Goal: Transaction & Acquisition: Purchase product/service

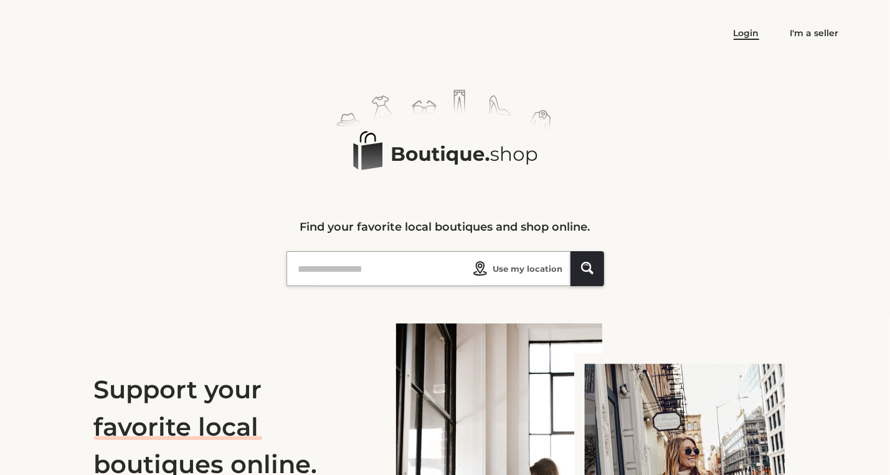
click at [753, 32] on link "Login" at bounding box center [747, 32] width 26 height 11
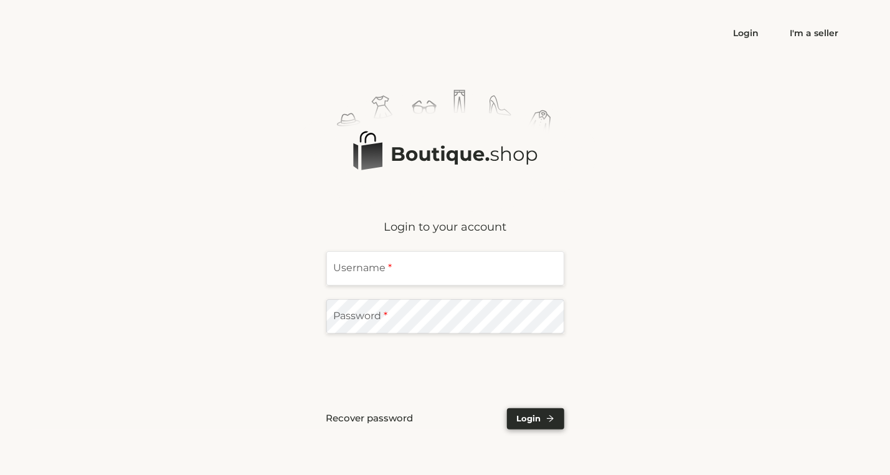
click at [429, 260] on input "text" at bounding box center [446, 268] width 238 height 34
click at [674, 118] on div "Logo Created with Sketch. Login to your account Username * Password * Recover p…" at bounding box center [446, 260] width 788 height 340
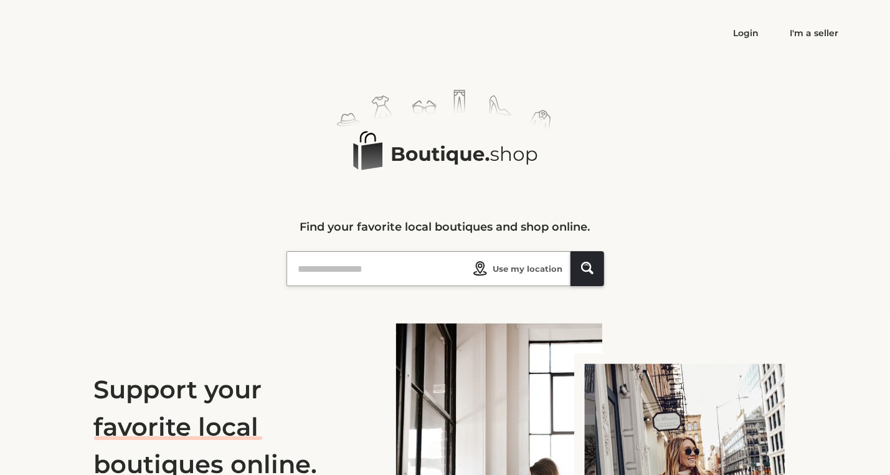
click at [459, 151] on ellipse at bounding box center [445, 152] width 279 height 95
click at [369, 274] on input "text" at bounding box center [381, 269] width 173 height 34
type input "*****"
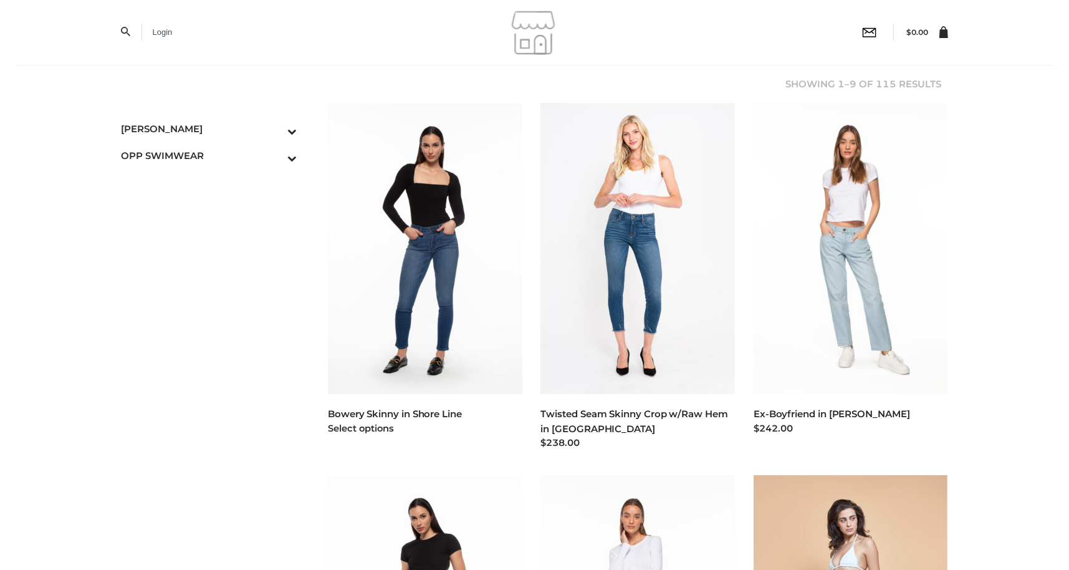
click at [431, 204] on img at bounding box center [425, 248] width 194 height 291
click at [166, 130] on span "[PERSON_NAME]" at bounding box center [210, 129] width 176 height 14
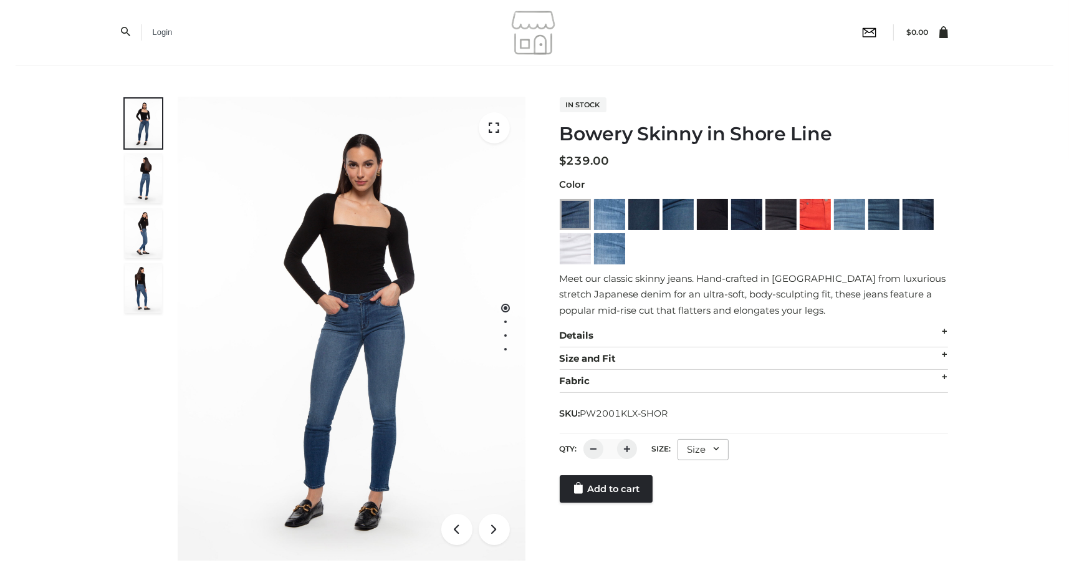
click at [706, 442] on div "Size" at bounding box center [702, 449] width 51 height 21
click at [692, 507] on li "24" at bounding box center [733, 501] width 112 height 27
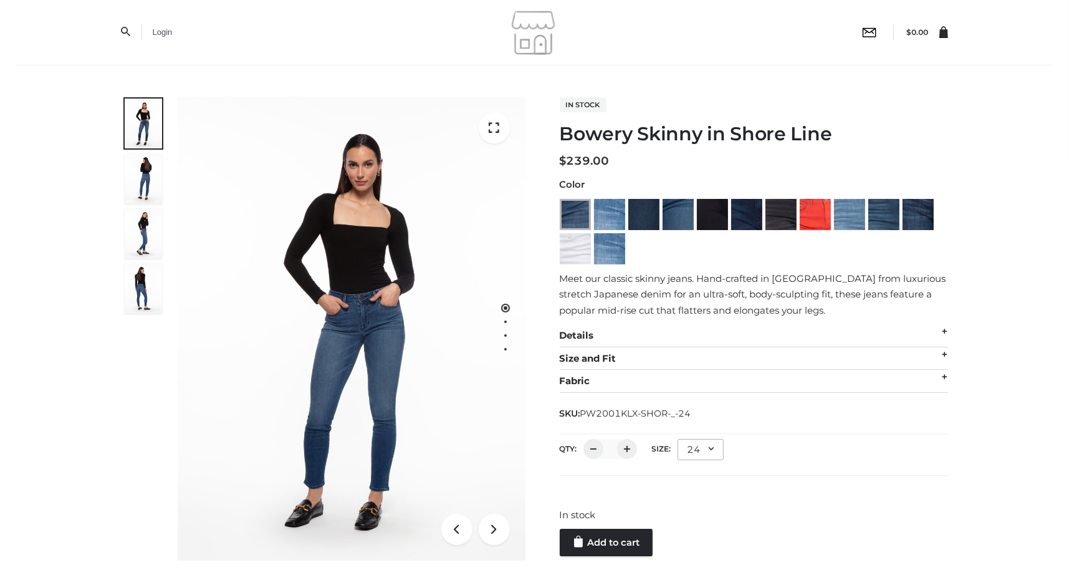
scroll to position [166, 0]
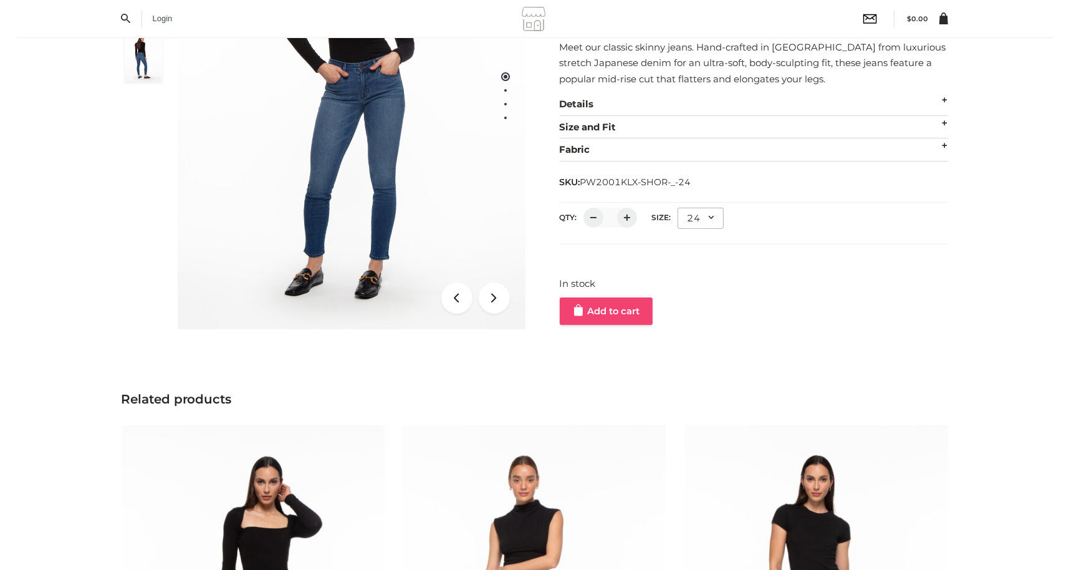
click at [631, 307] on link "Add to cart" at bounding box center [606, 310] width 93 height 27
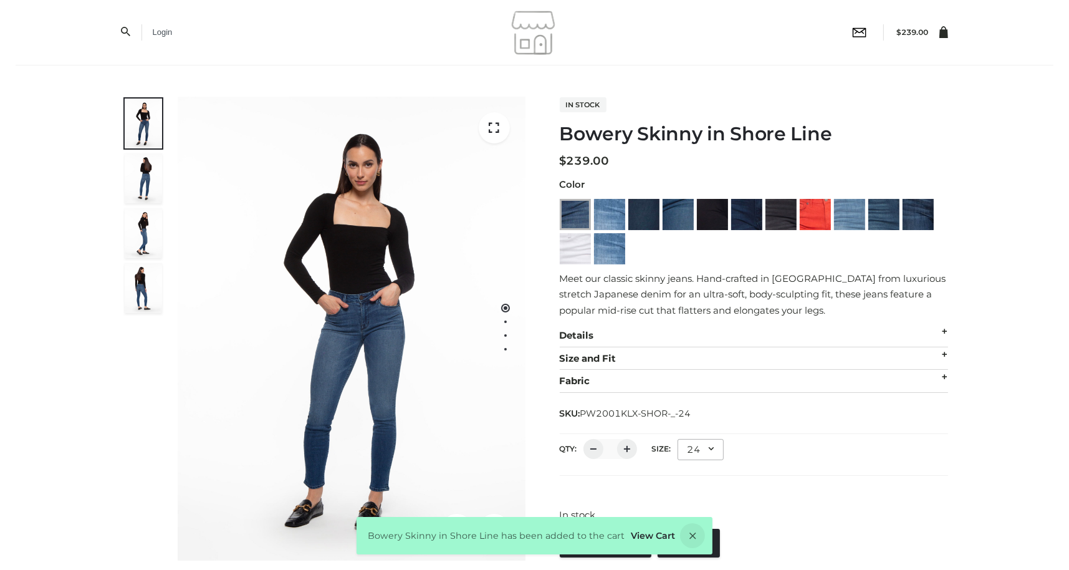
scroll to position [249, 0]
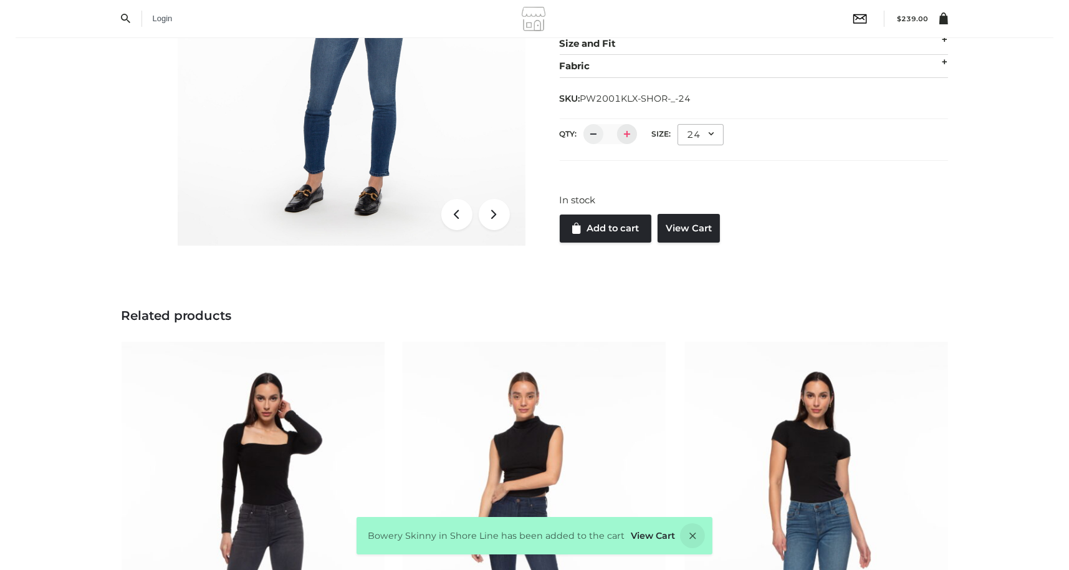
click at [626, 136] on div at bounding box center [627, 134] width 20 height 20
click at [588, 135] on div at bounding box center [593, 134] width 20 height 20
type input "*"
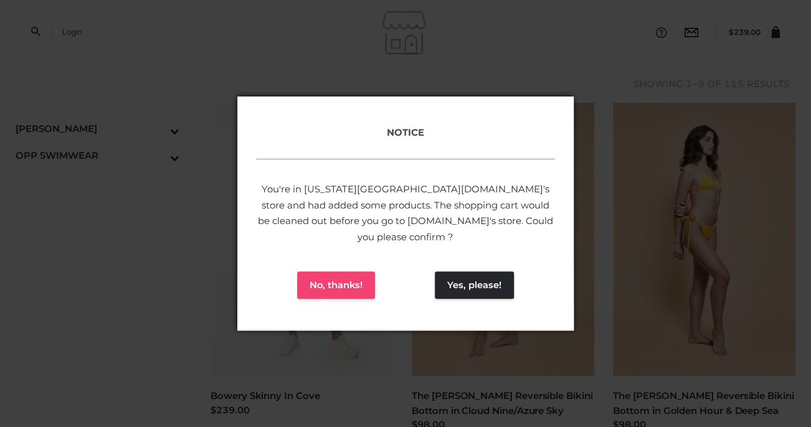
click at [315, 279] on button "No, thanks!" at bounding box center [336, 285] width 78 height 27
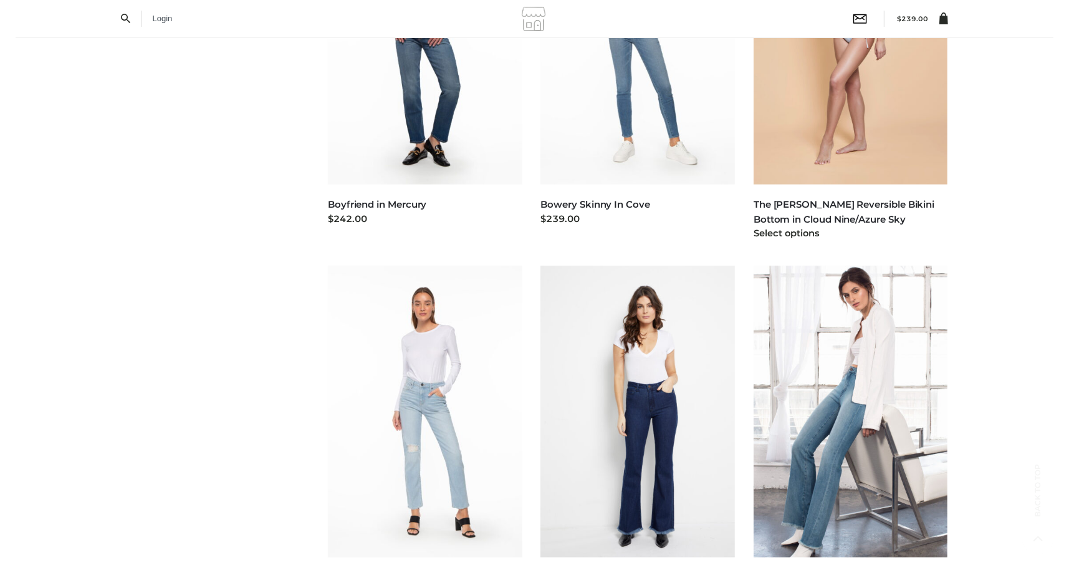
scroll to position [664, 0]
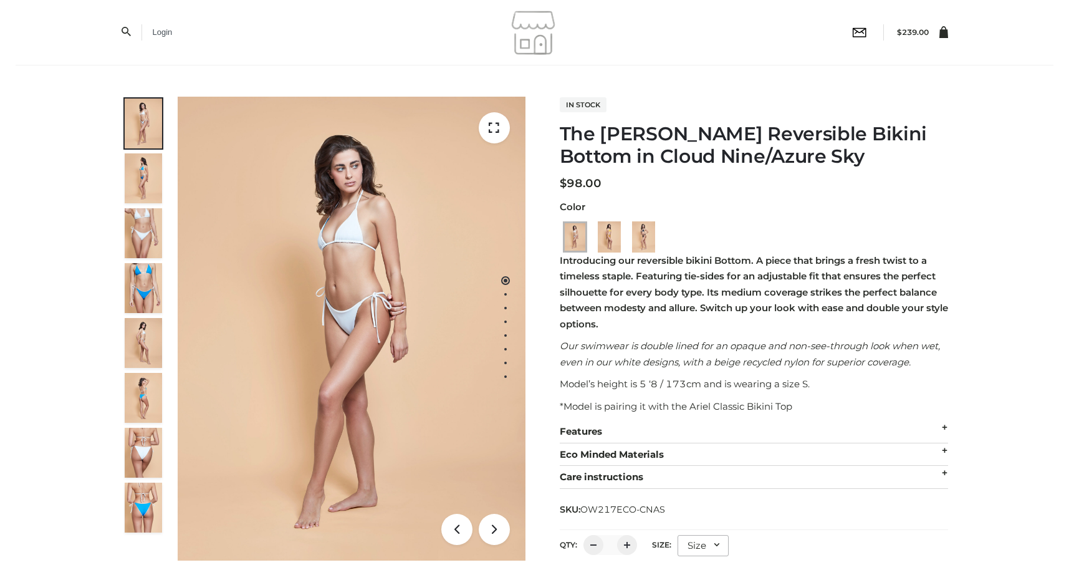
scroll to position [249, 0]
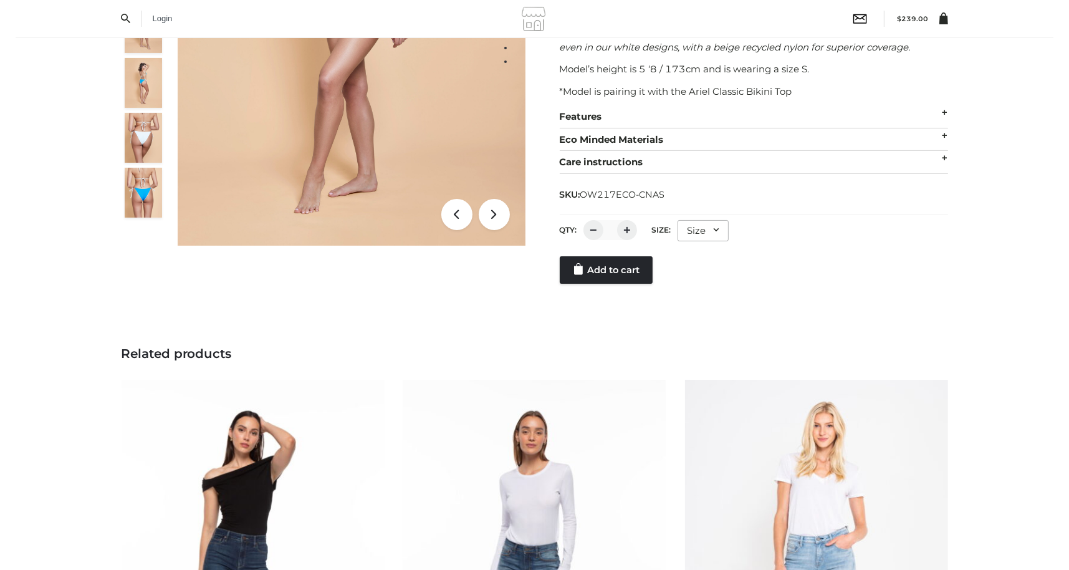
click at [714, 219] on div "QTY: * Size: **** * * * Size Size S M L" at bounding box center [754, 232] width 388 height 35
click at [714, 237] on div "Size" at bounding box center [702, 230] width 51 height 21
click at [690, 292] on li "S" at bounding box center [733, 282] width 112 height 27
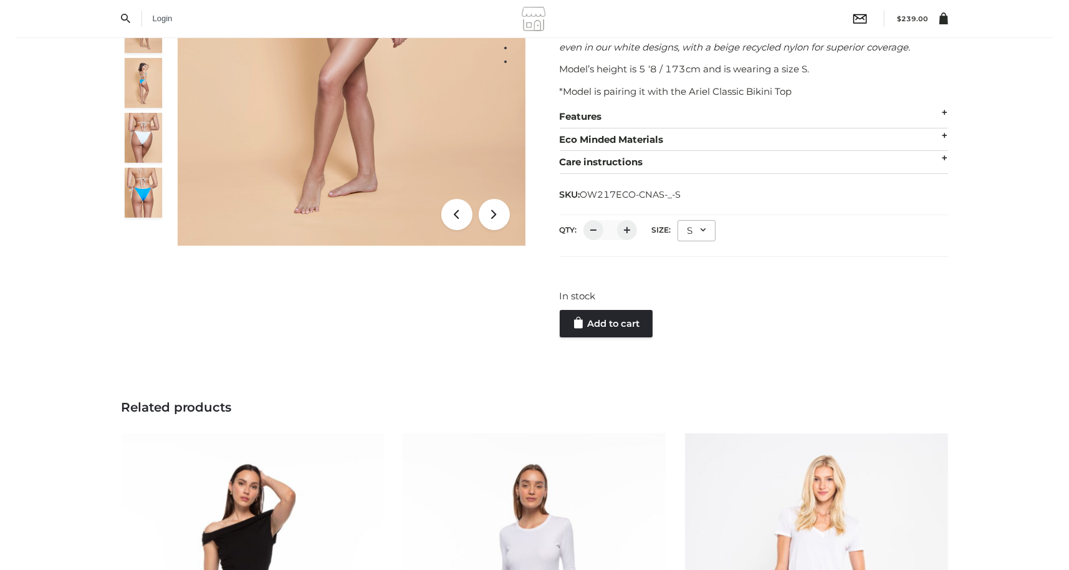
click at [619, 338] on div "The Bailey Reversible Bikini Bottom in Cloud Nine/Azure Sky ALL SWIMWEAR , AZUR…" at bounding box center [534, 345] width 1069 height 1127
click at [625, 327] on link "Add to cart" at bounding box center [606, 323] width 93 height 27
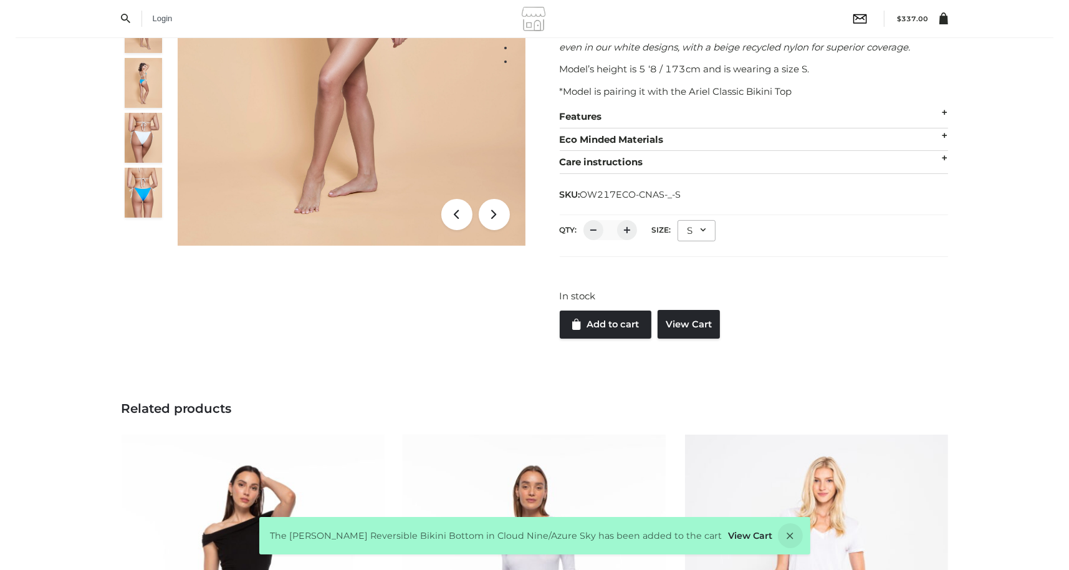
click at [942, 16] on icon at bounding box center [943, 18] width 9 height 12
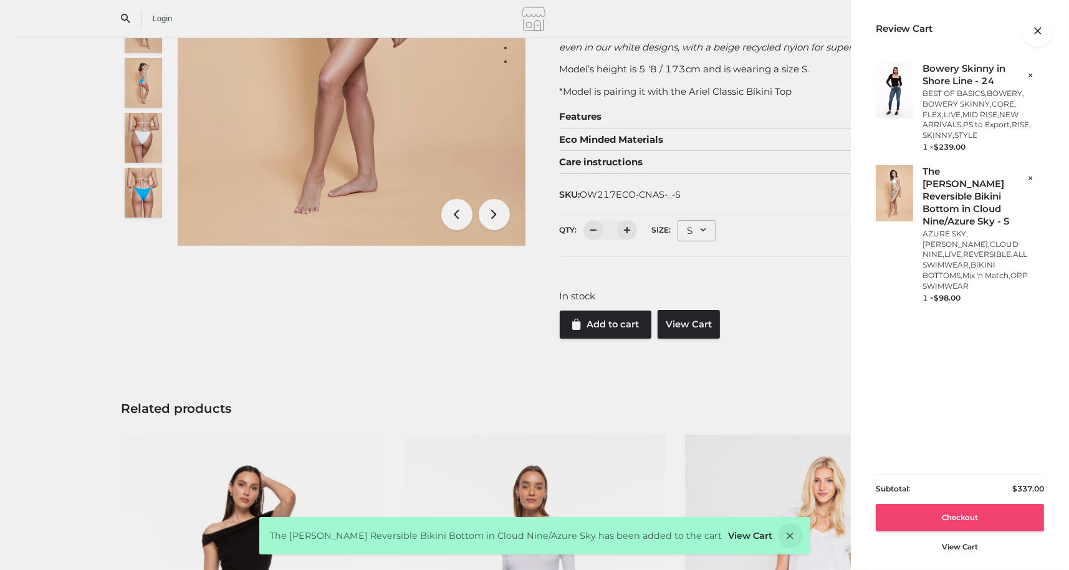
click at [975, 526] on link "Checkout" at bounding box center [960, 517] width 168 height 27
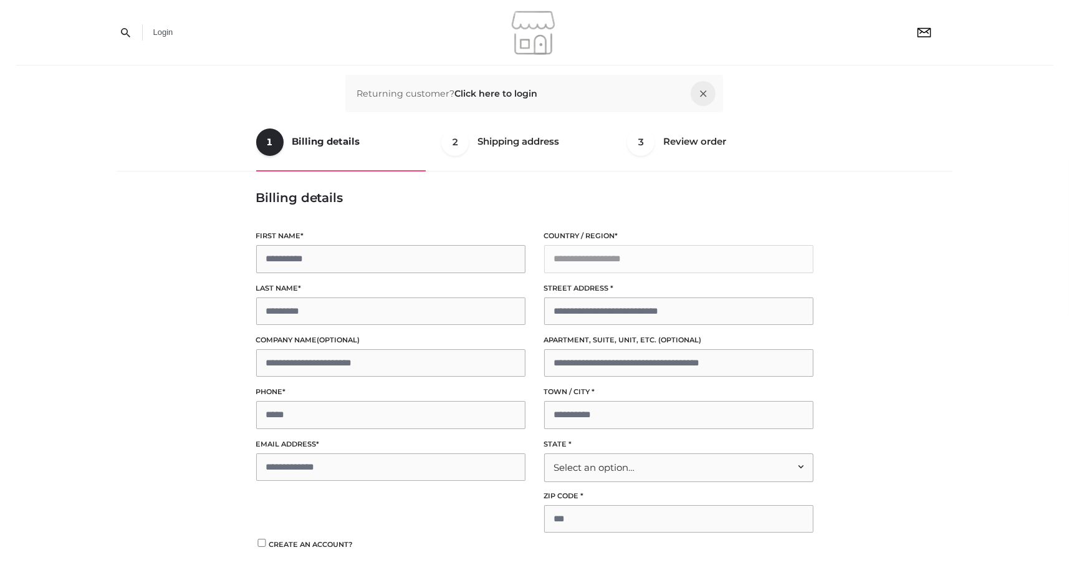
click at [447, 242] on p "First name *" at bounding box center [390, 251] width 269 height 42
click at [437, 252] on input "First name *" at bounding box center [390, 258] width 269 height 27
type input "*****"
type input "*********"
type input "**********"
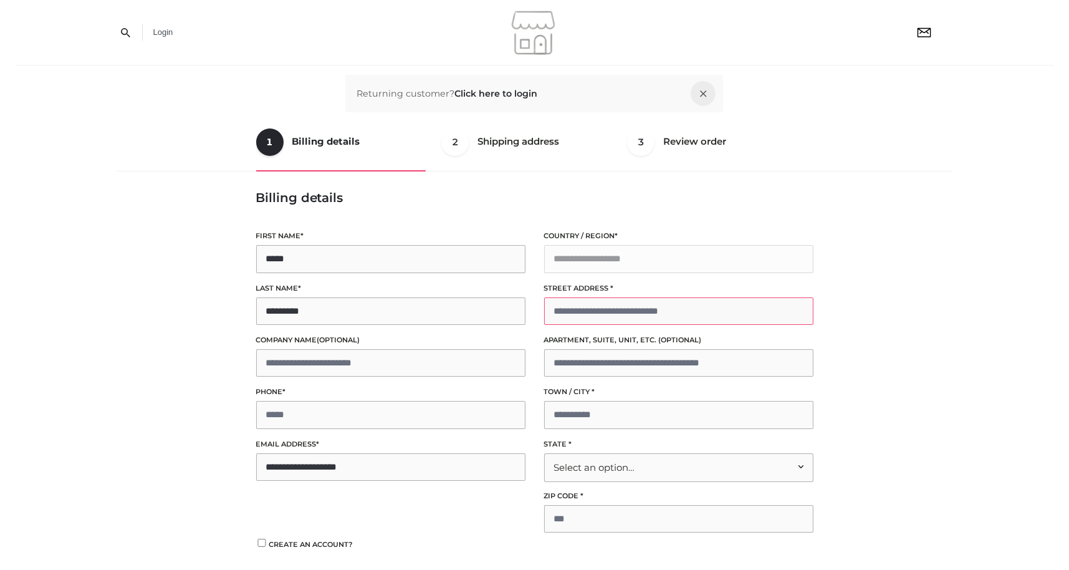
click at [621, 318] on input "Street address *" at bounding box center [678, 310] width 269 height 27
type input "**********"
click at [591, 411] on input "Town / City *" at bounding box center [678, 414] width 269 height 27
type input "*******"
click at [577, 502] on p "ZIP Code *" at bounding box center [678, 511] width 269 height 42
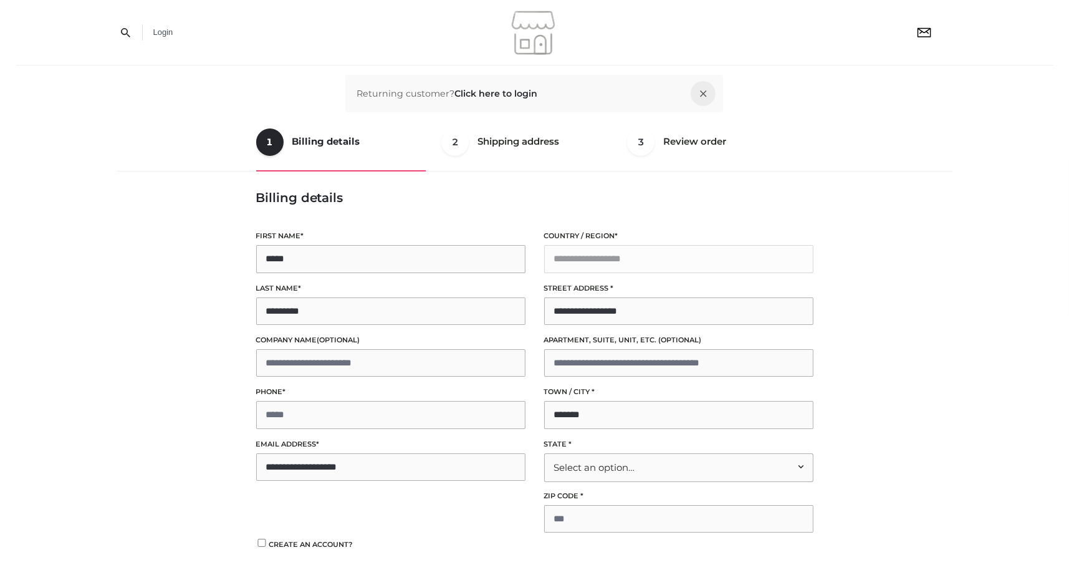
click at [596, 477] on div "Select an option…" at bounding box center [678, 467] width 269 height 29
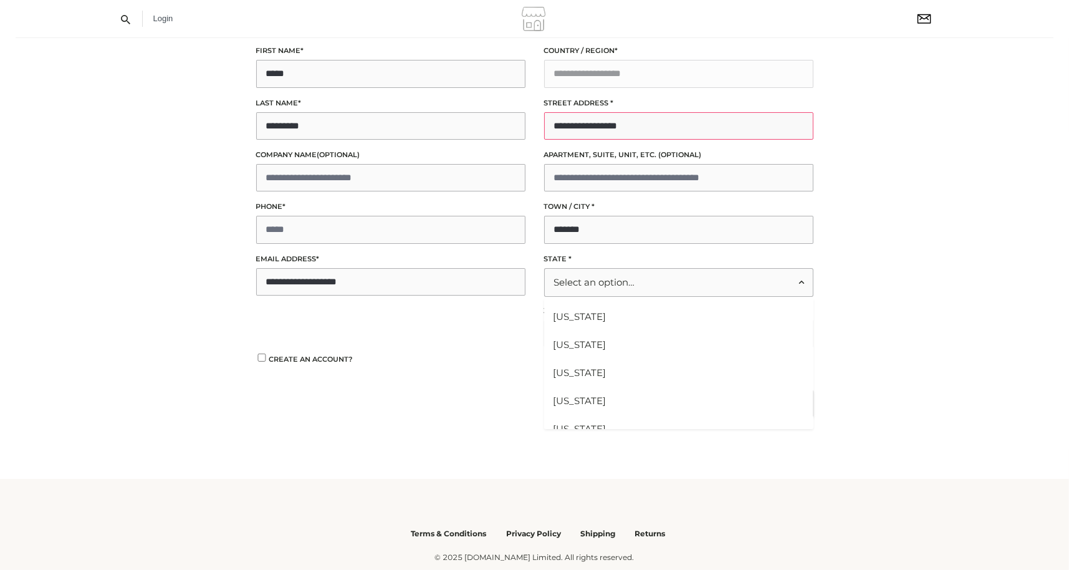
drag, startPoint x: 654, startPoint y: 123, endPoint x: 469, endPoint y: 123, distance: 185.1
click at [469, 123] on div "**********" at bounding box center [535, 193] width 576 height 308
type input "**********"
click at [611, 231] on input "*******" at bounding box center [678, 229] width 269 height 27
drag, startPoint x: 611, startPoint y: 230, endPoint x: 464, endPoint y: 231, distance: 146.4
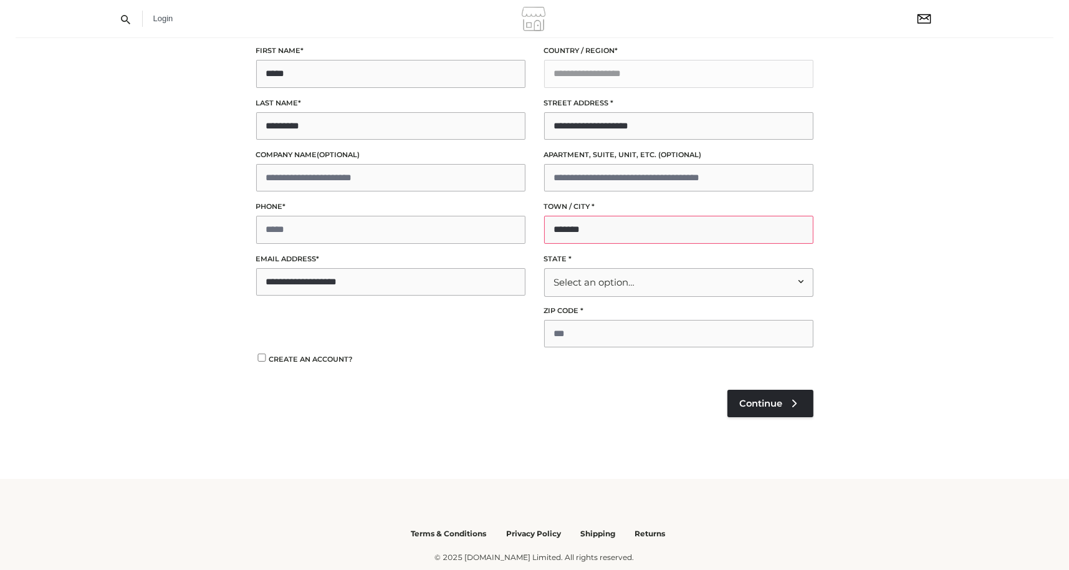
click at [464, 231] on div "**********" at bounding box center [535, 193] width 576 height 308
type input "******"
click at [591, 285] on div "Select an option…" at bounding box center [678, 282] width 269 height 29
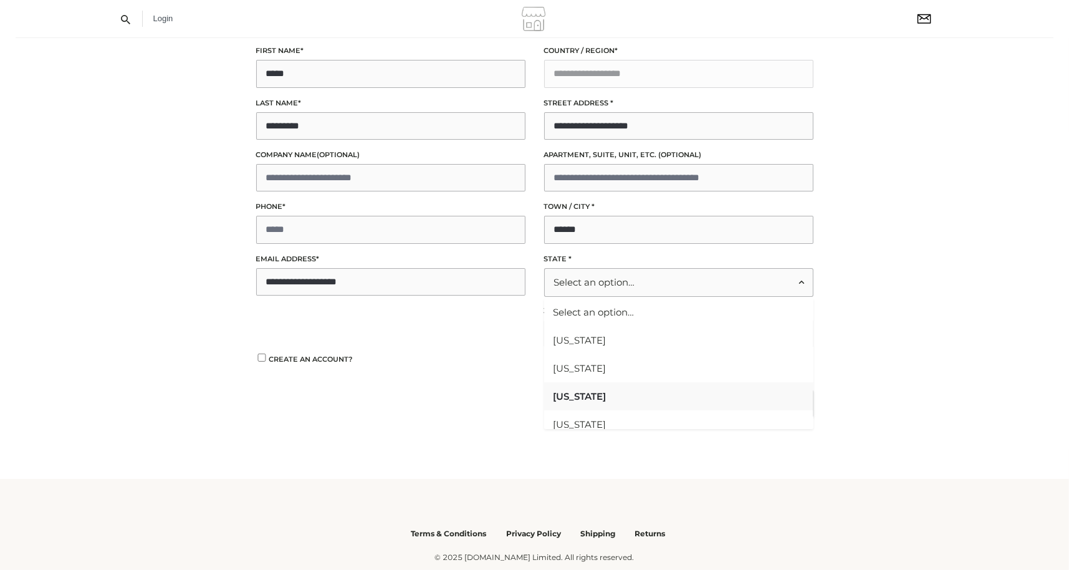
click at [583, 394] on li "Arizona" at bounding box center [678, 396] width 269 height 28
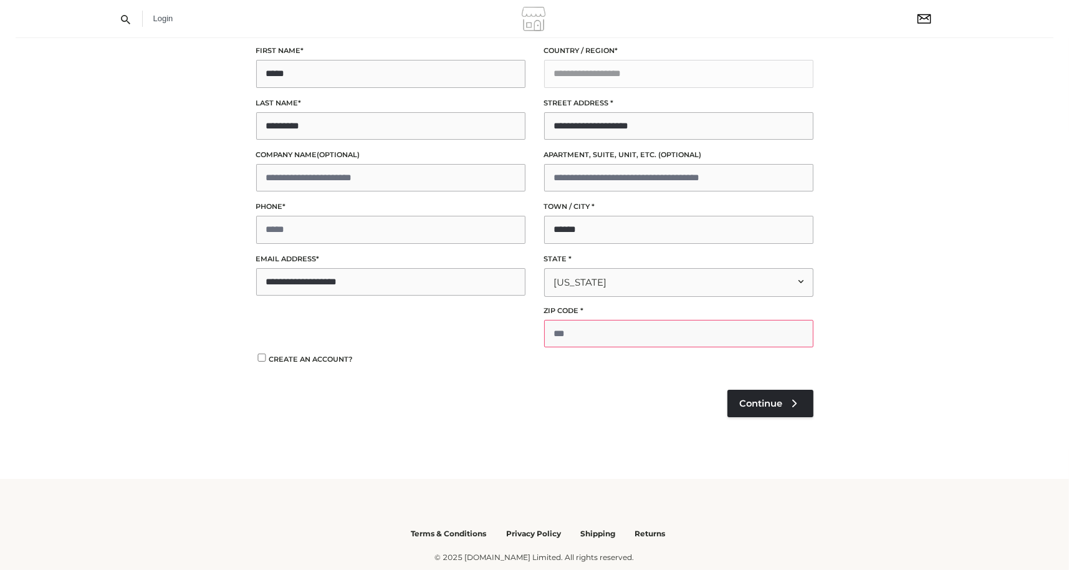
click at [598, 333] on input "ZIP Code *" at bounding box center [678, 333] width 269 height 27
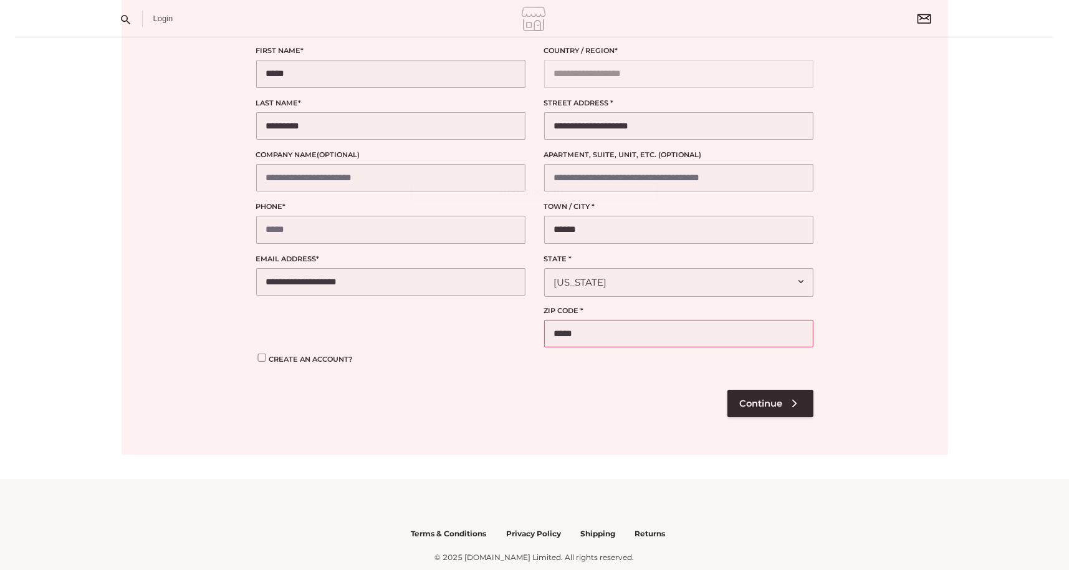
type input "*****"
click at [280, 357] on div at bounding box center [535, 191] width 826 height 527
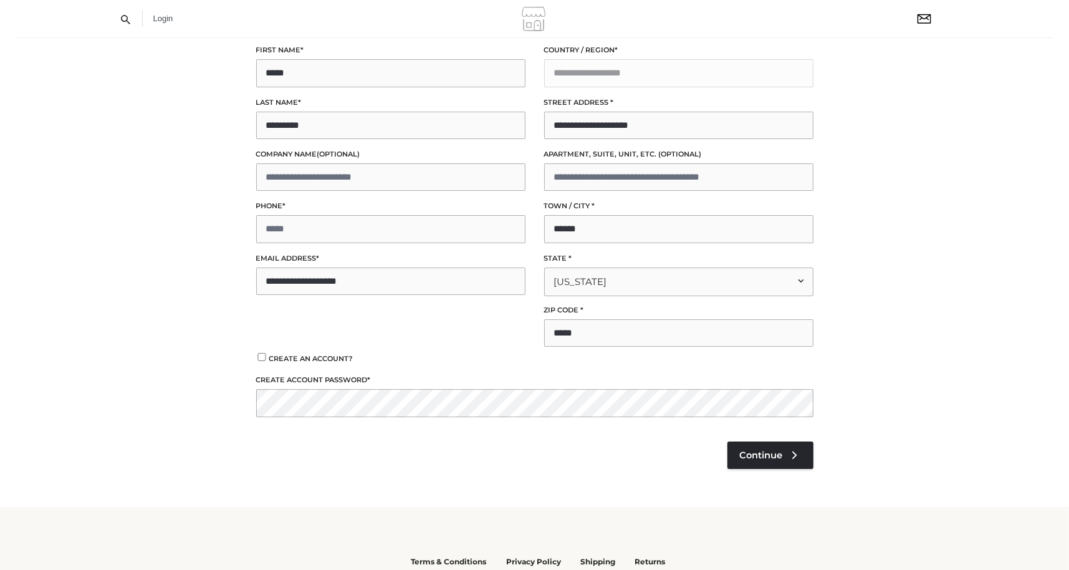
click at [564, 381] on label "Create account password *" at bounding box center [534, 380] width 557 height 12
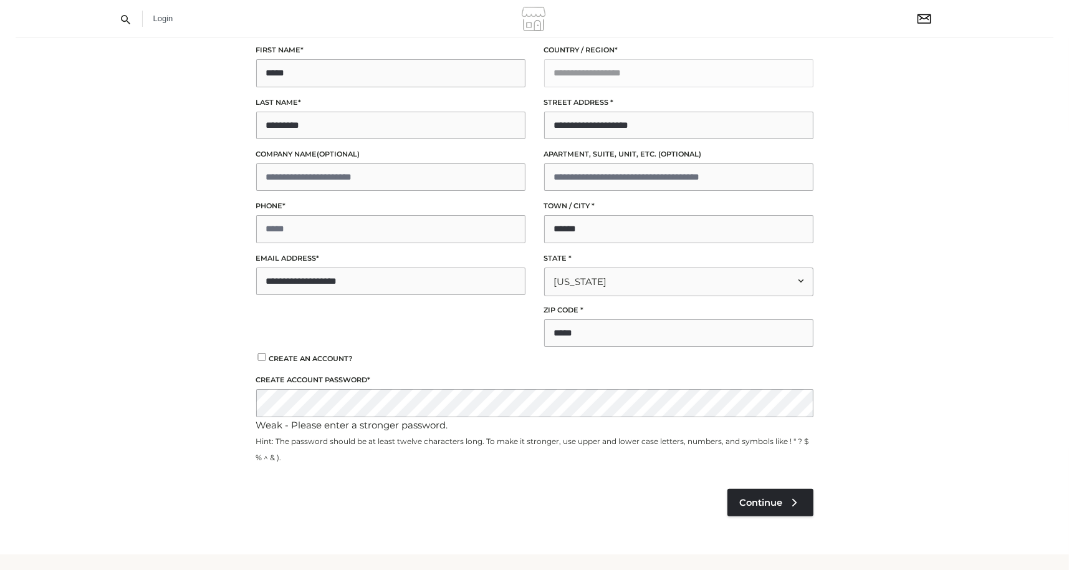
click at [771, 520] on div "Review your order Cart totals Product Name Product # Size Qty Subtotal Bowery S…" at bounding box center [534, 271] width 557 height 535
click at [776, 513] on link "Continue" at bounding box center [770, 502] width 86 height 27
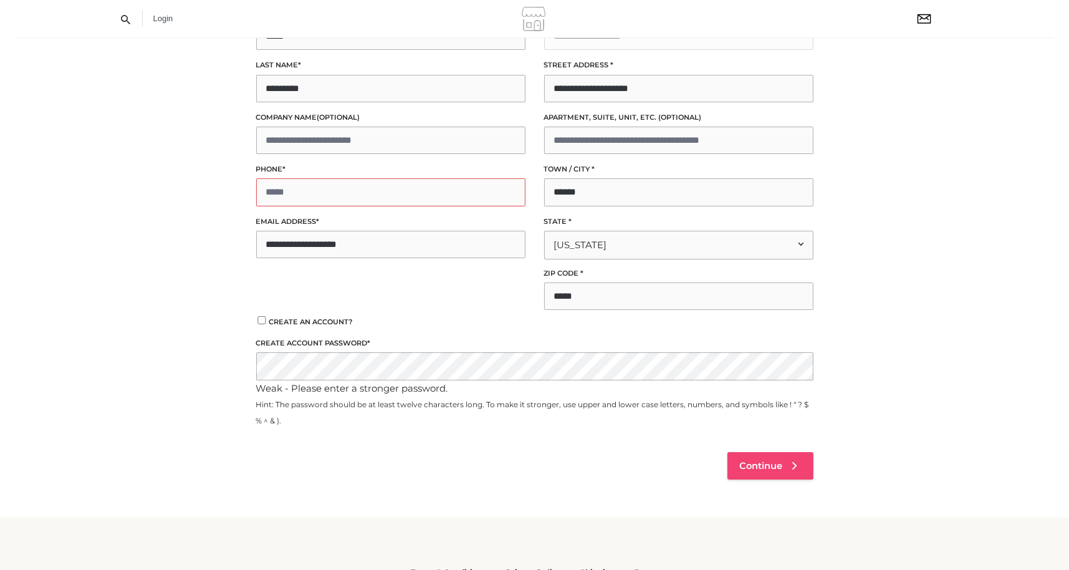
scroll to position [150, 0]
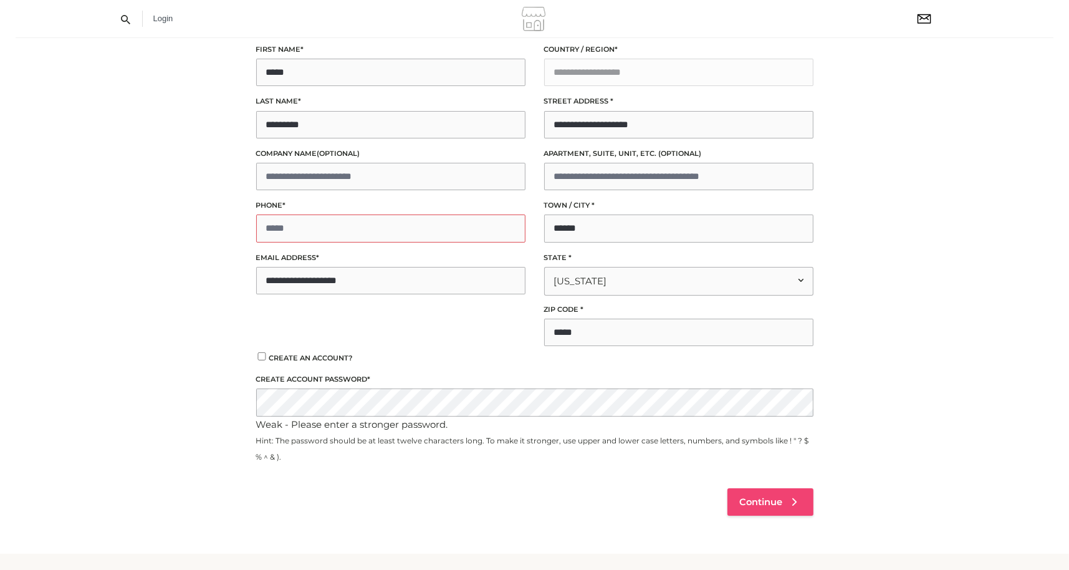
click at [780, 499] on span "Continue" at bounding box center [761, 501] width 43 height 11
click at [454, 232] on input "Phone *" at bounding box center [390, 227] width 269 height 27
type input "**********"
click at [786, 497] on link "Continue" at bounding box center [770, 501] width 86 height 27
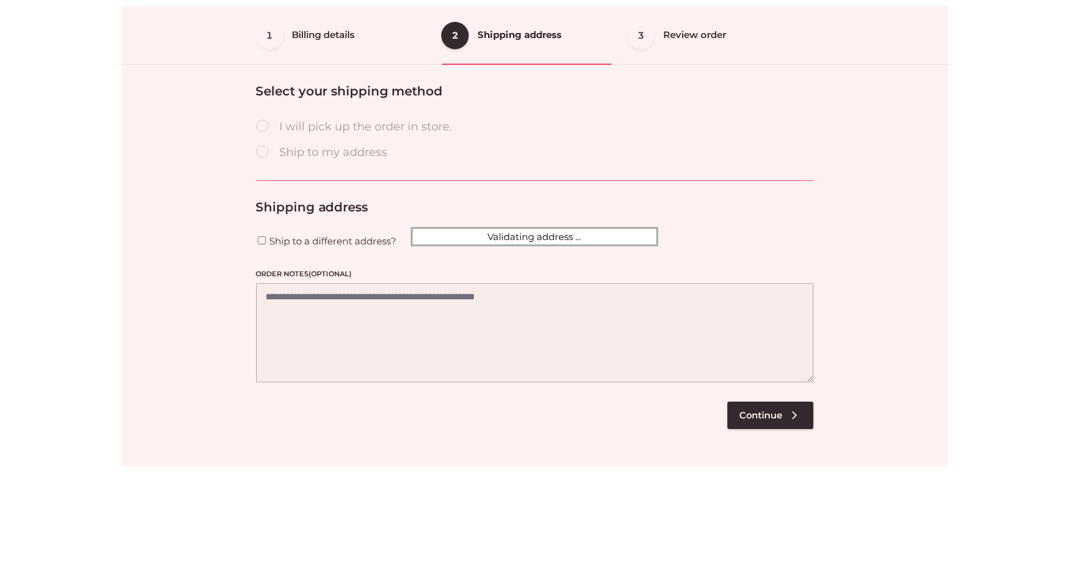
scroll to position [69, 0]
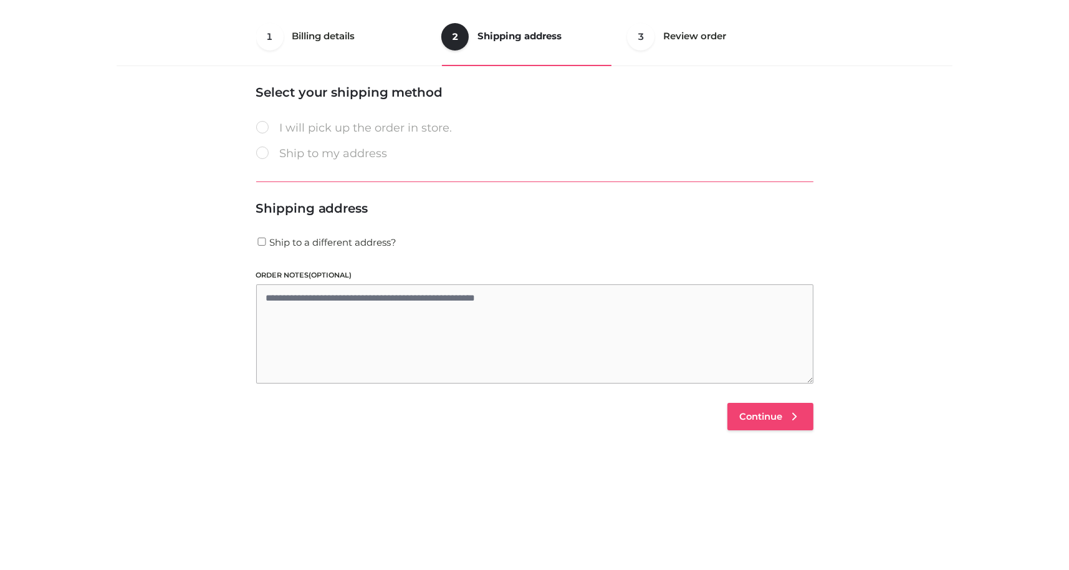
click at [773, 415] on span "Continue" at bounding box center [761, 416] width 43 height 11
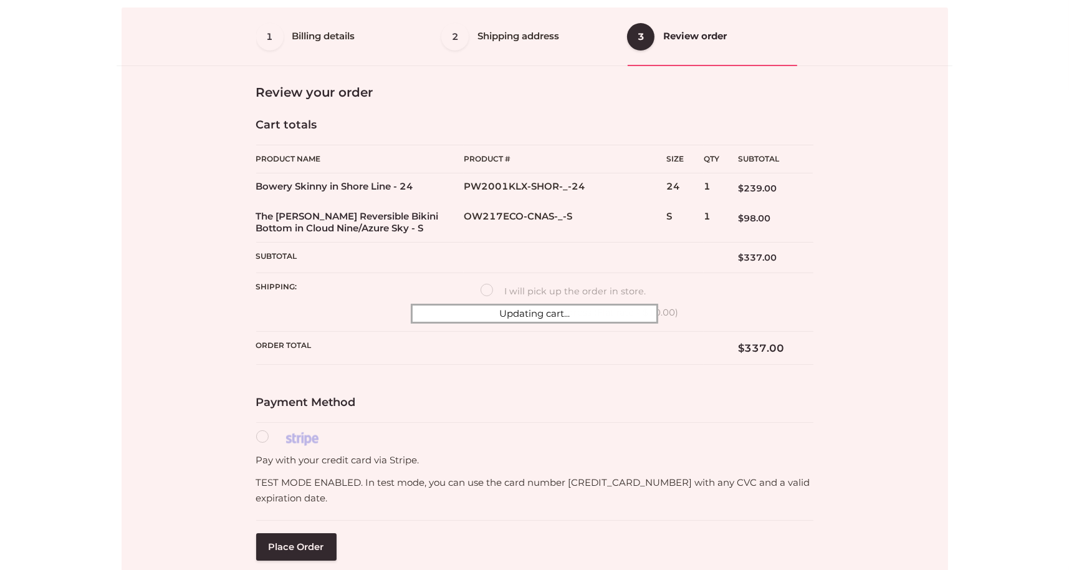
scroll to position [209, 0]
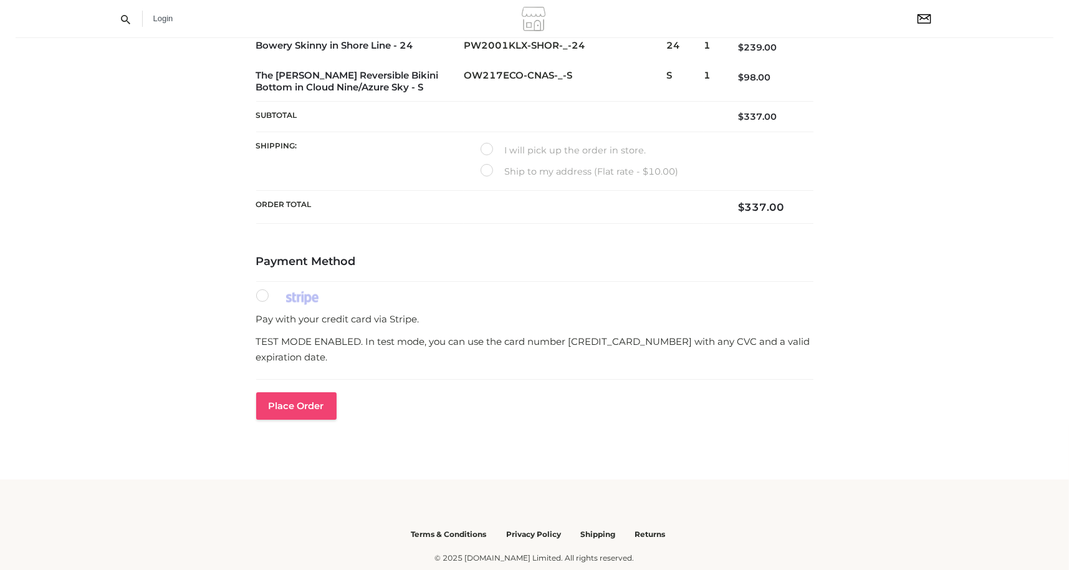
click at [292, 401] on button "Place order" at bounding box center [296, 405] width 80 height 27
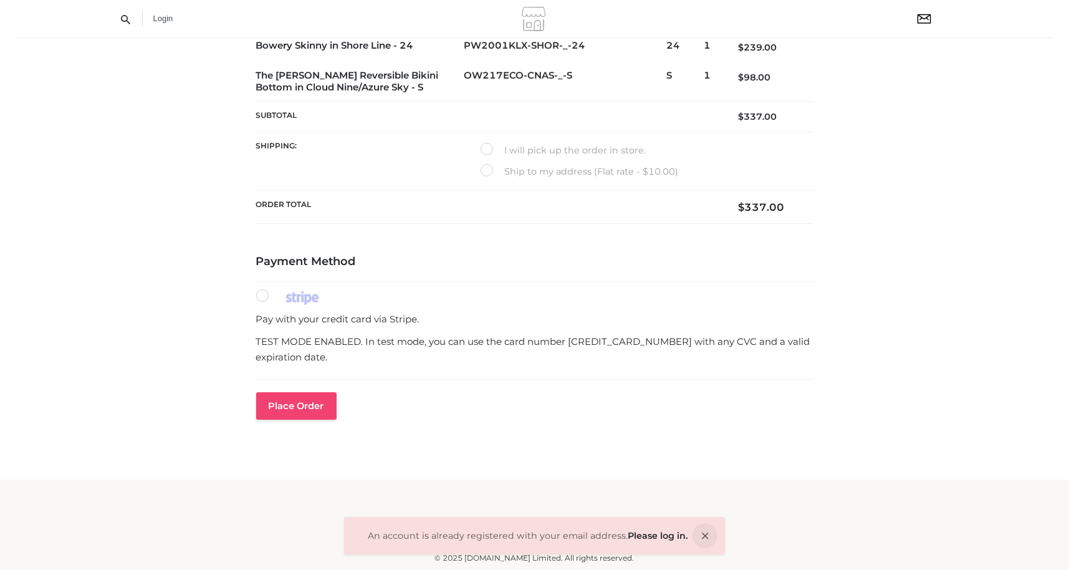
scroll to position [0, 0]
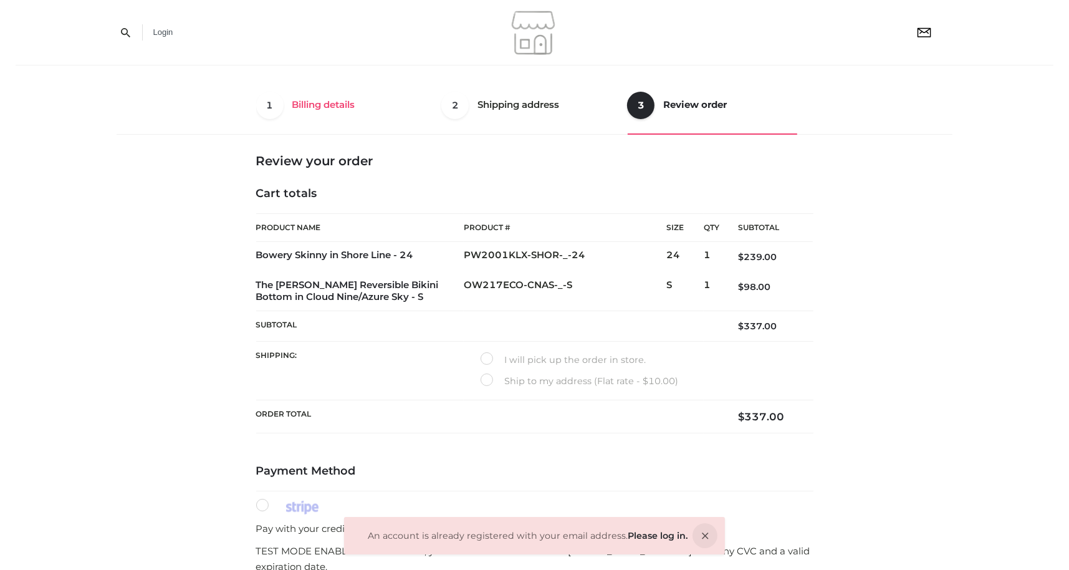
click at [315, 92] on div "1 Billing details" at bounding box center [341, 105] width 170 height 27
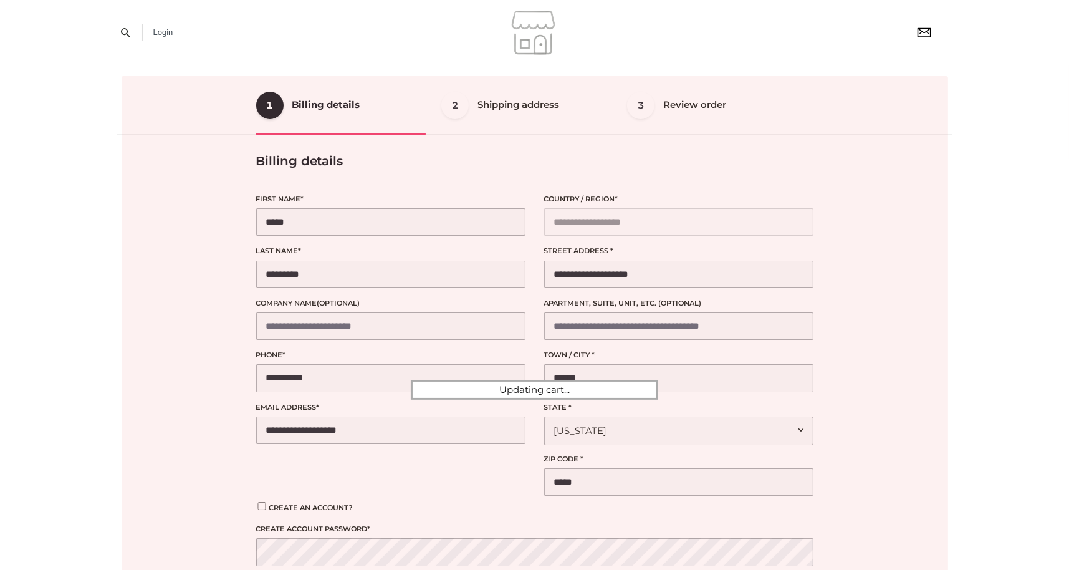
click at [324, 221] on div at bounding box center [535, 389] width 826 height 626
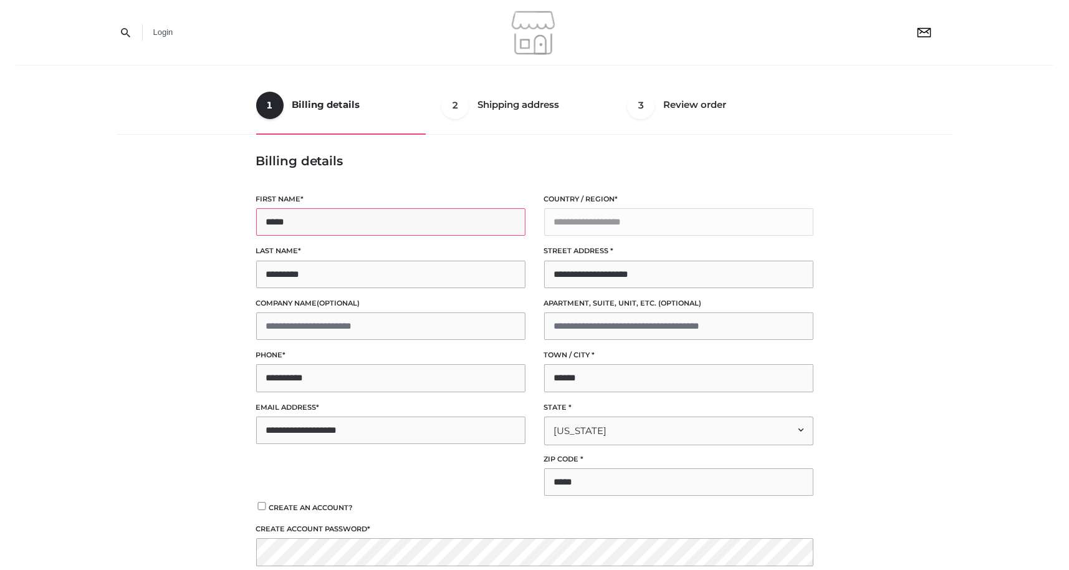
click at [308, 225] on input "*****" at bounding box center [390, 221] width 269 height 27
type input "****"
click at [294, 431] on input "**********" at bounding box center [390, 429] width 269 height 27
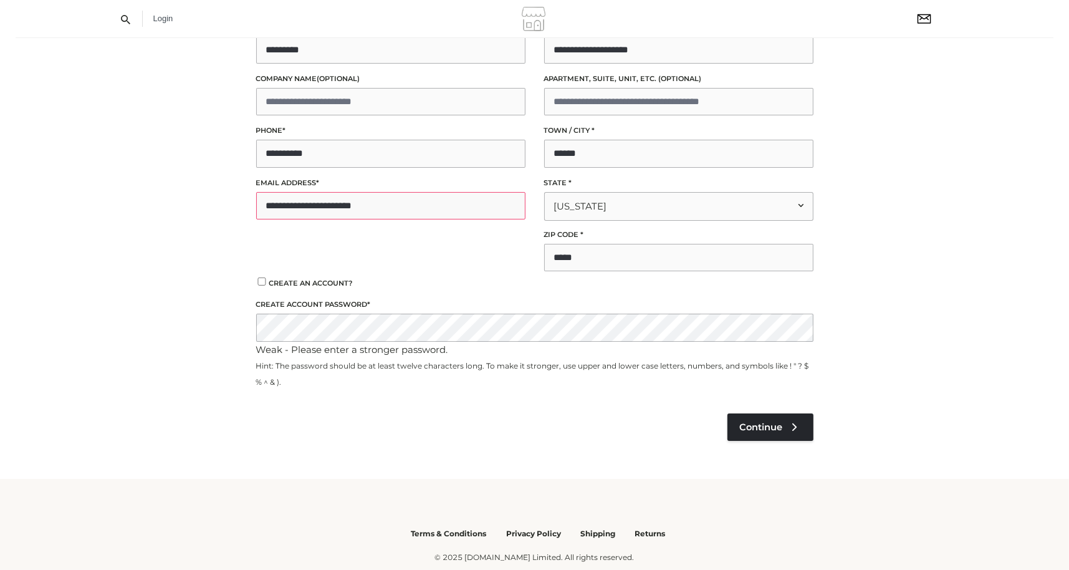
click at [282, 209] on input "**********" at bounding box center [390, 205] width 269 height 27
type input "**********"
click at [776, 426] on span "Continue" at bounding box center [761, 426] width 43 height 11
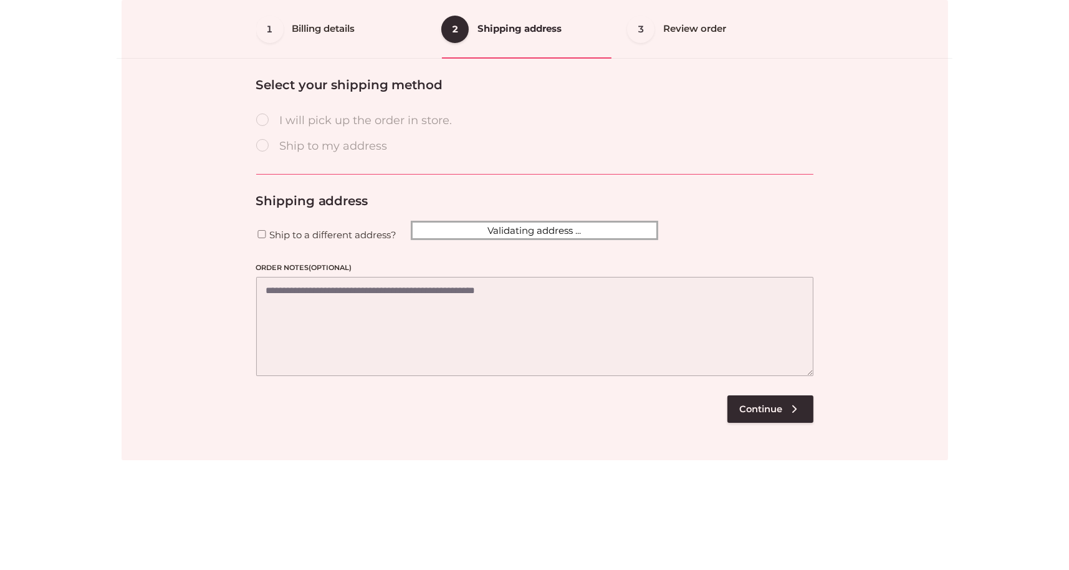
scroll to position [69, 0]
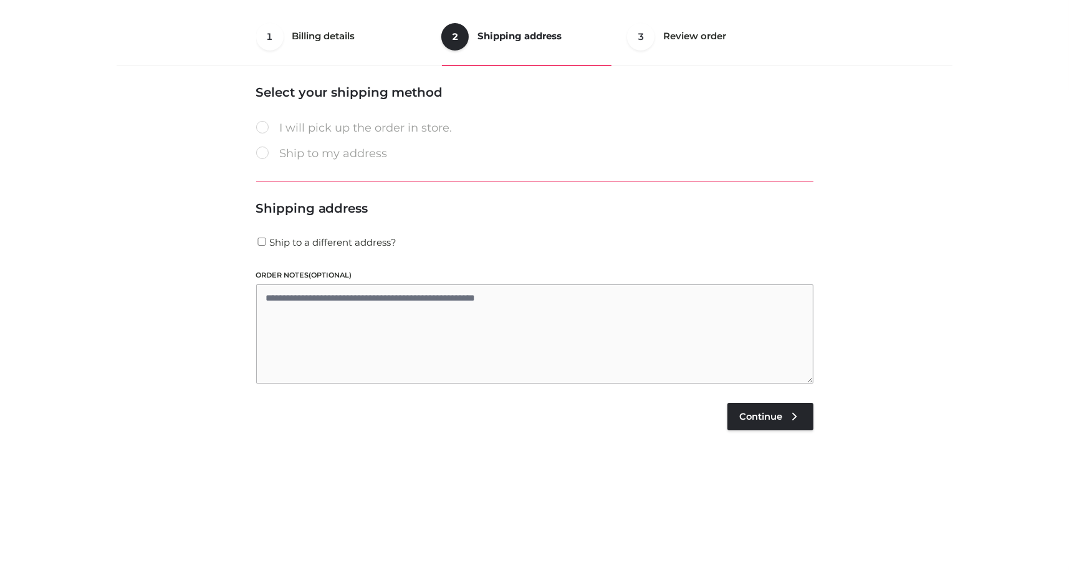
click at [332, 155] on label "Ship to my address" at bounding box center [321, 153] width 131 height 19
click at [775, 413] on span "Continue" at bounding box center [761, 416] width 43 height 11
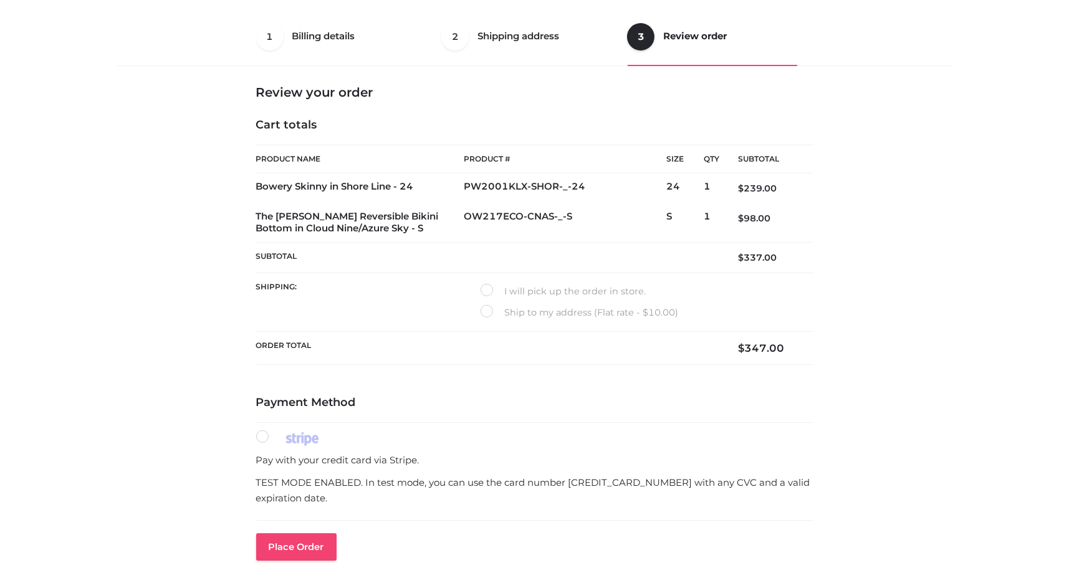
click at [314, 543] on button "Place order" at bounding box center [296, 546] width 80 height 27
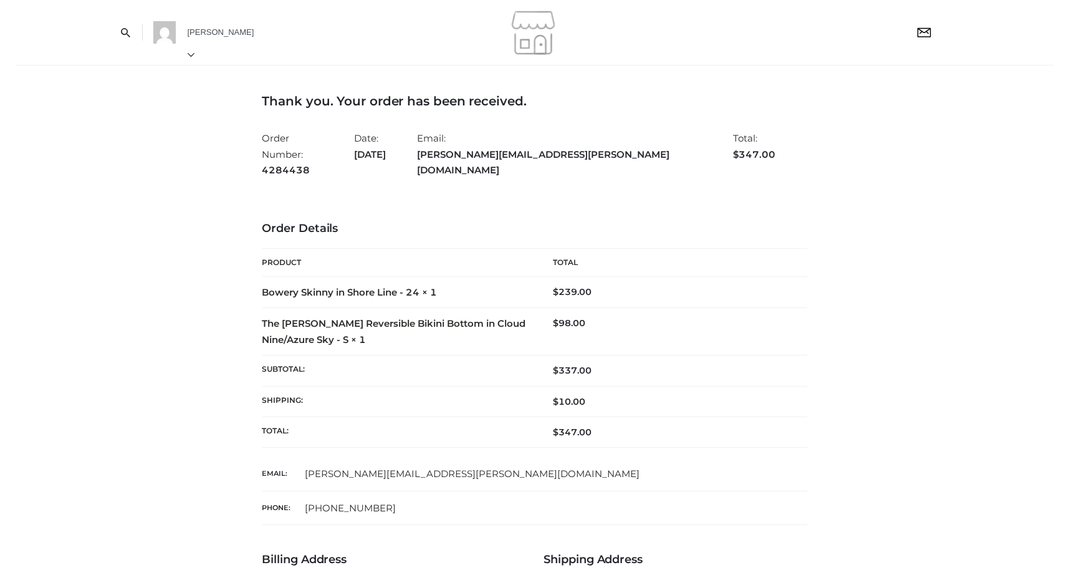
click at [783, 277] on td "$ 239.00" at bounding box center [671, 292] width 272 height 32
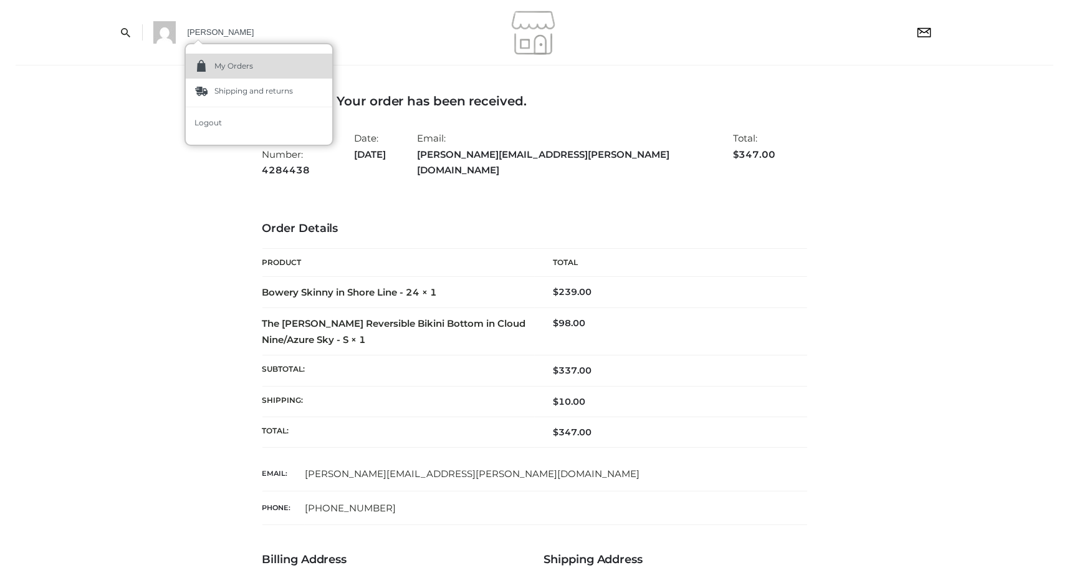
click at [249, 62] on span "My Orders" at bounding box center [234, 65] width 39 height 7
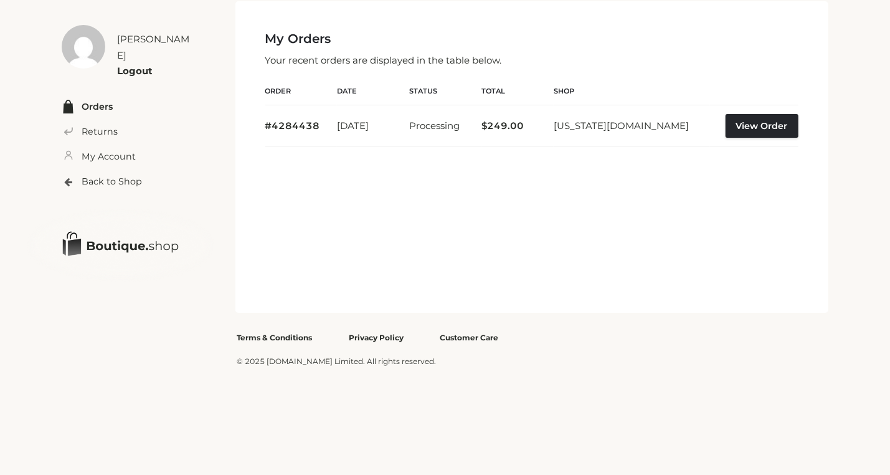
click at [105, 231] on img at bounding box center [120, 245] width 193 height 77
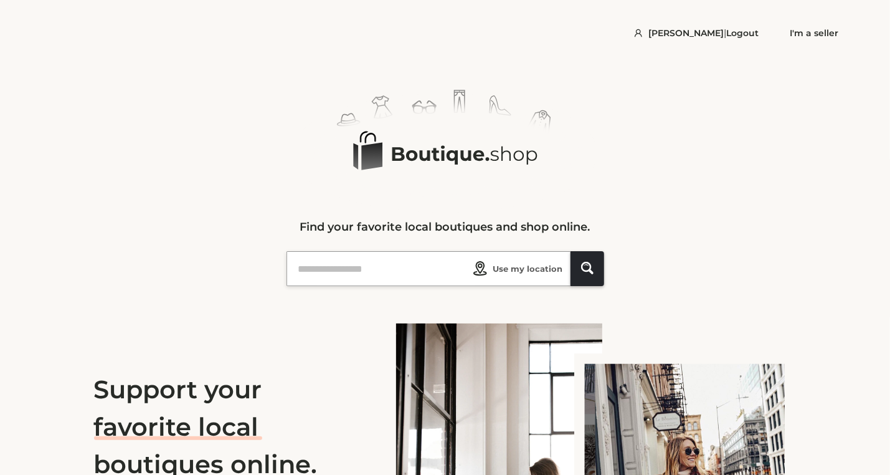
click at [428, 156] on icon at bounding box center [464, 154] width 145 height 19
click at [408, 267] on input "text" at bounding box center [381, 269] width 173 height 34
type input "*****"
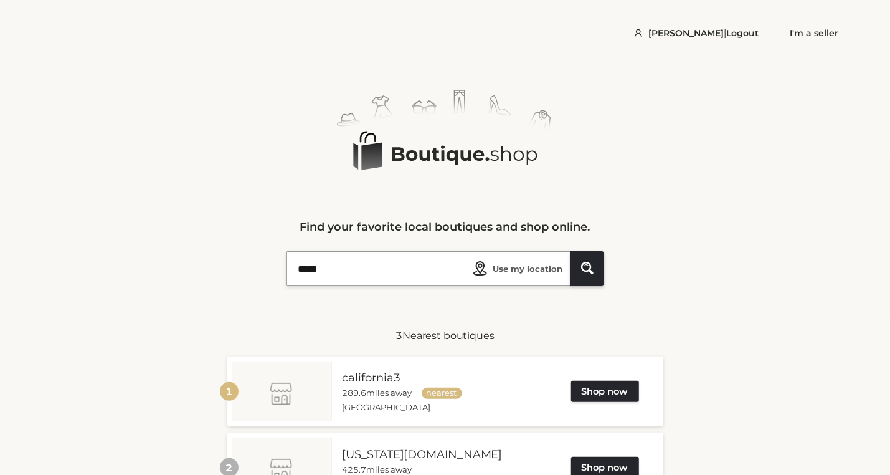
scroll to position [208, 0]
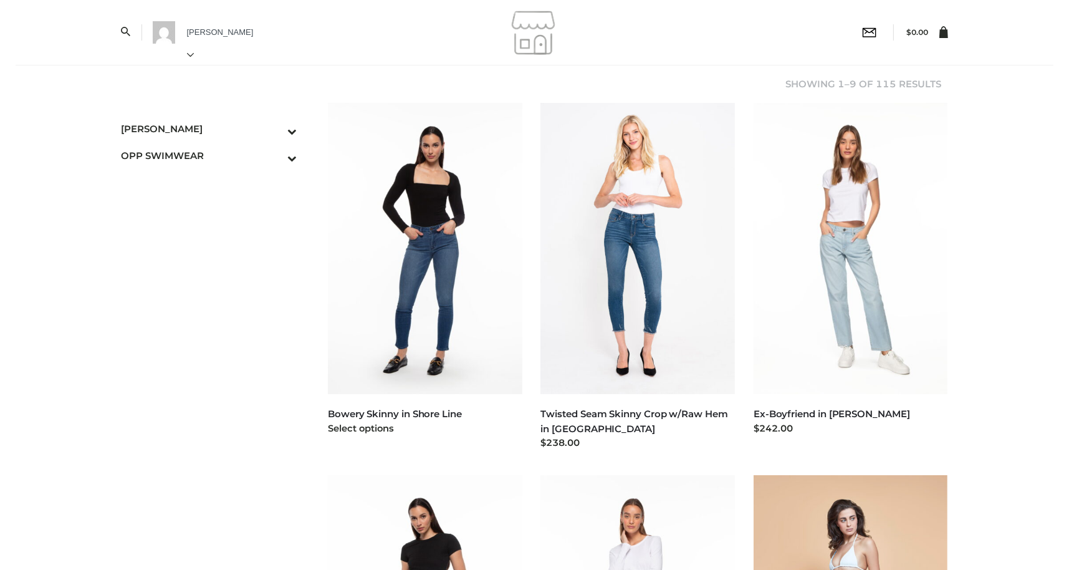
click at [467, 279] on img at bounding box center [425, 248] width 194 height 291
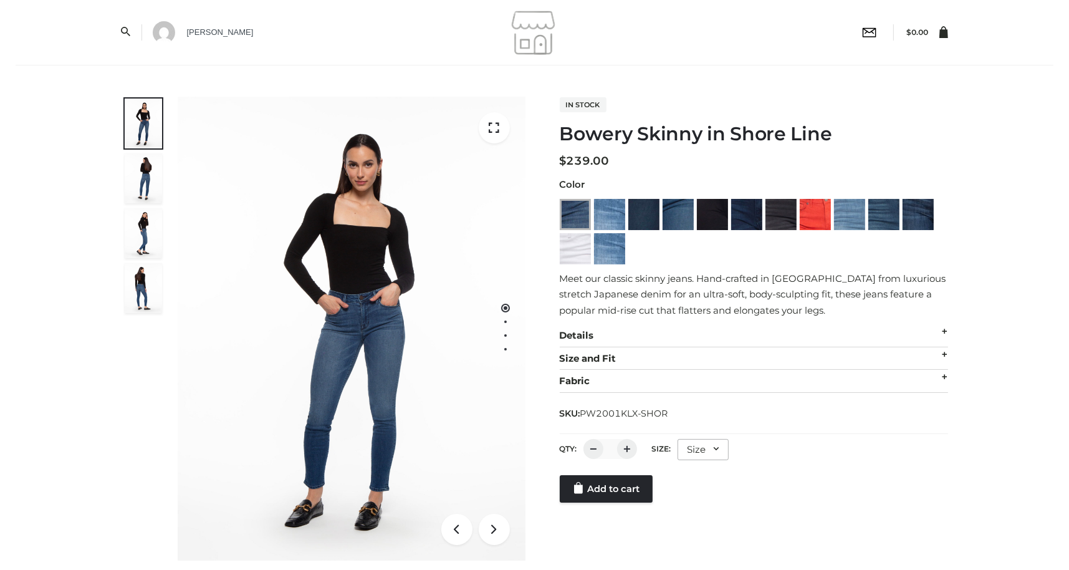
click at [708, 449] on div "Size" at bounding box center [702, 449] width 51 height 21
click at [692, 505] on li "24" at bounding box center [733, 501] width 112 height 27
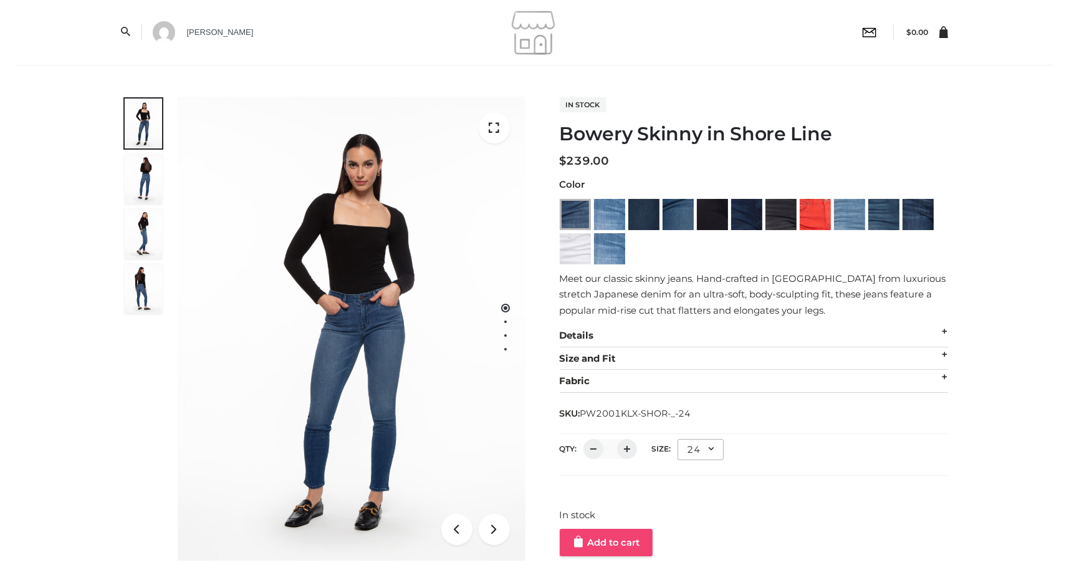
click at [603, 548] on link "Add to cart" at bounding box center [606, 541] width 93 height 27
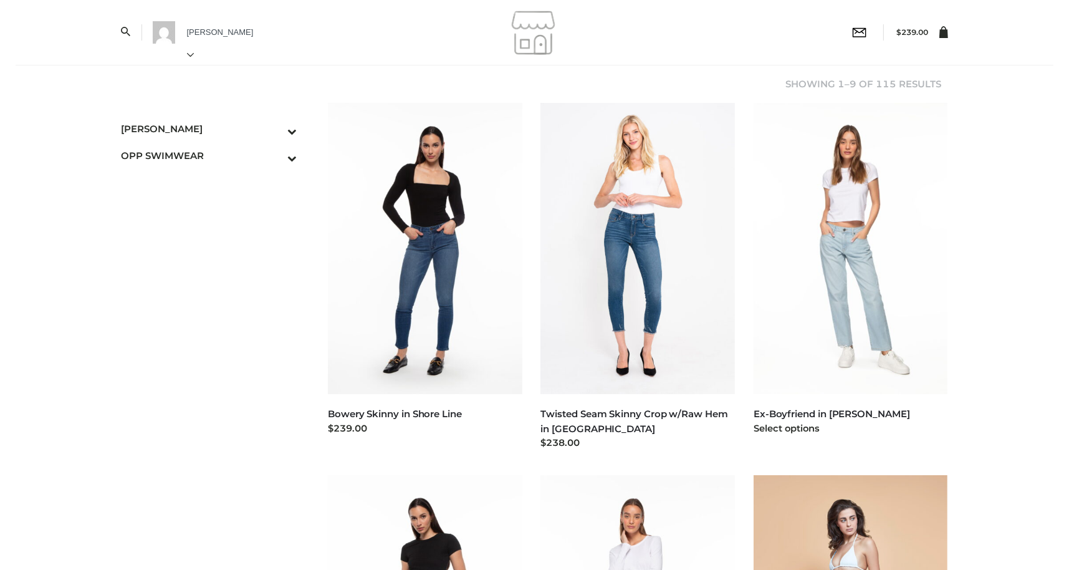
click at [811, 309] on img at bounding box center [850, 248] width 194 height 291
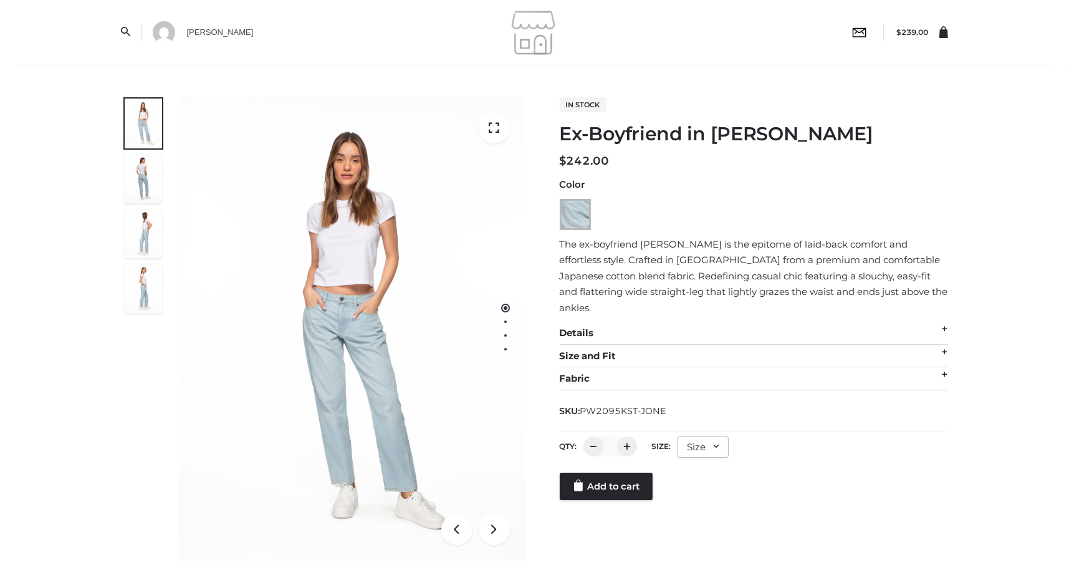
click at [706, 436] on div "Size" at bounding box center [702, 446] width 51 height 21
click at [699, 496] on li "24" at bounding box center [733, 498] width 112 height 27
click at [588, 538] on div "1 / 4 In stock Ex-Boyfriend in Jones $ 242.00 Color The ex-boyfriend jean is th…" at bounding box center [534, 329] width 845 height 464
click at [596, 526] on link "Add to cart" at bounding box center [606, 539] width 93 height 27
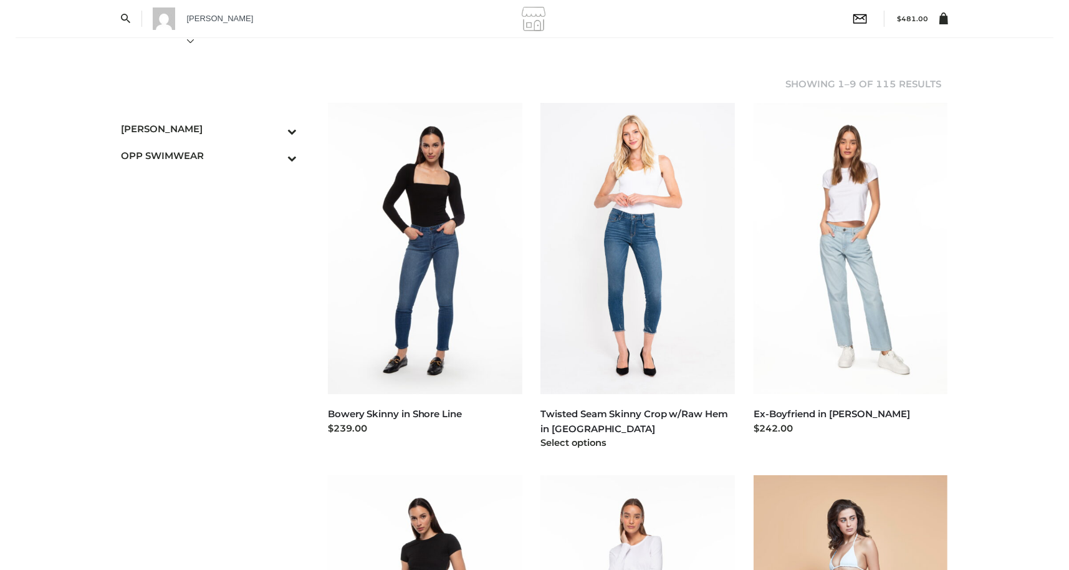
scroll to position [823, 0]
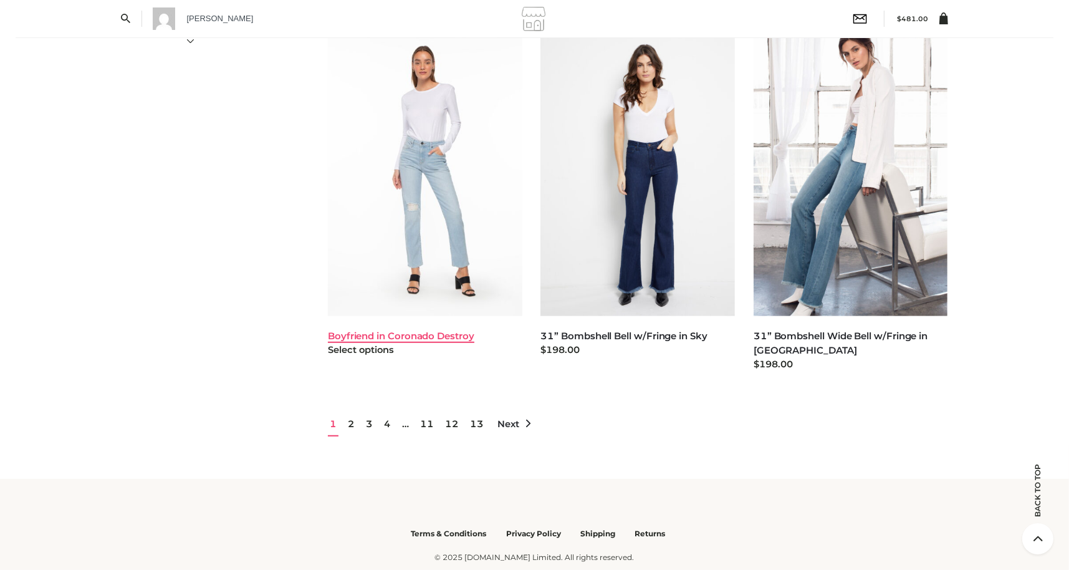
click at [399, 330] on link "Boyfriend in Coronado Destroy" at bounding box center [401, 336] width 146 height 12
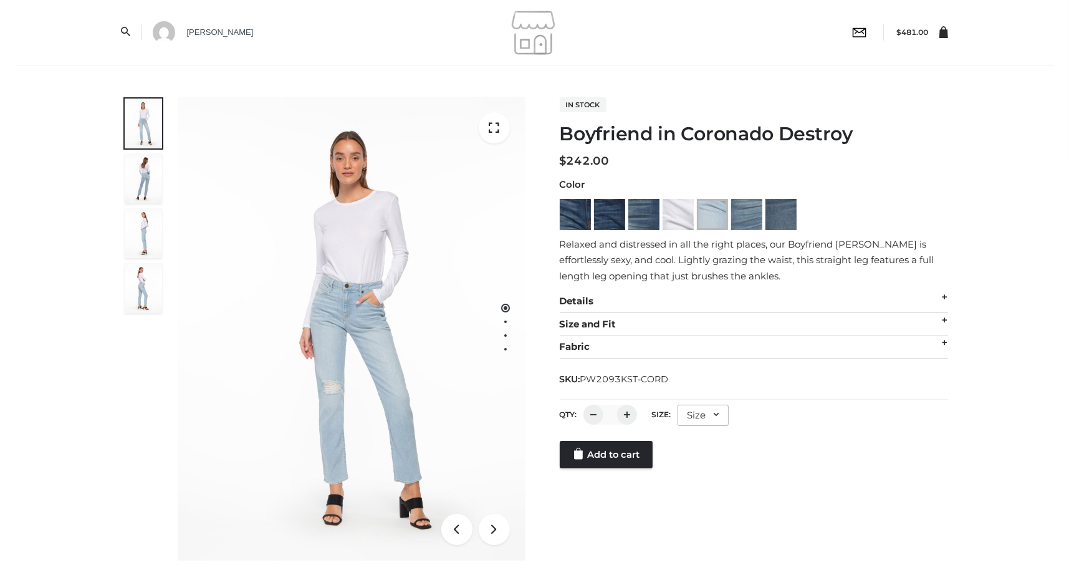
click at [690, 418] on div "Size" at bounding box center [702, 414] width 51 height 21
click at [689, 485] on li "25" at bounding box center [733, 494] width 112 height 27
click at [599, 511] on link "Add to cart" at bounding box center [606, 507] width 93 height 27
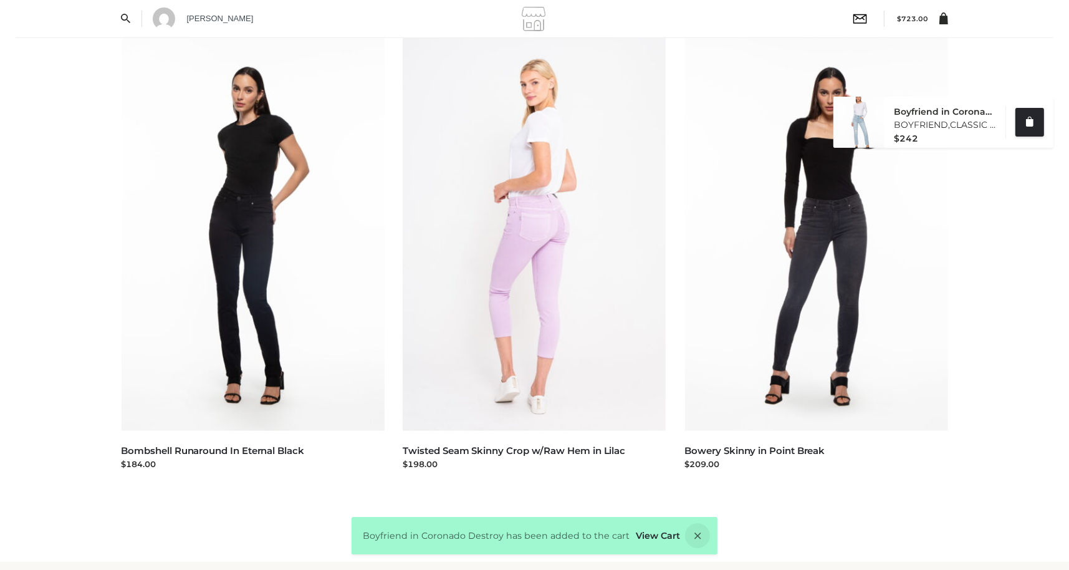
scroll to position [638, 0]
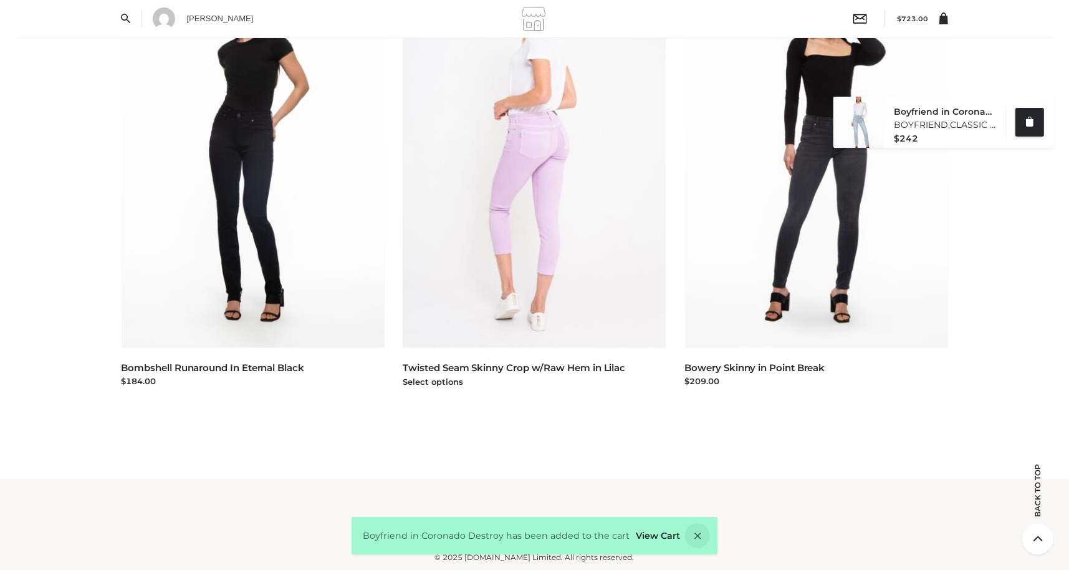
click at [533, 217] on img at bounding box center [534, 150] width 263 height 394
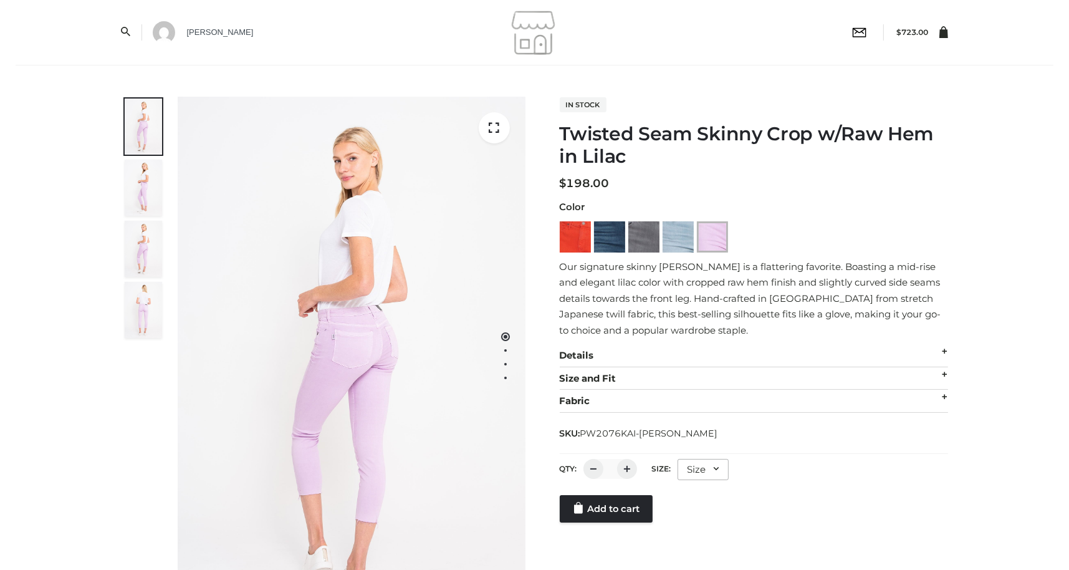
click at [705, 470] on div "Size" at bounding box center [702, 469] width 51 height 21
click at [694, 530] on li "24" at bounding box center [733, 521] width 112 height 27
click at [613, 566] on link "Add to cart" at bounding box center [606, 561] width 93 height 27
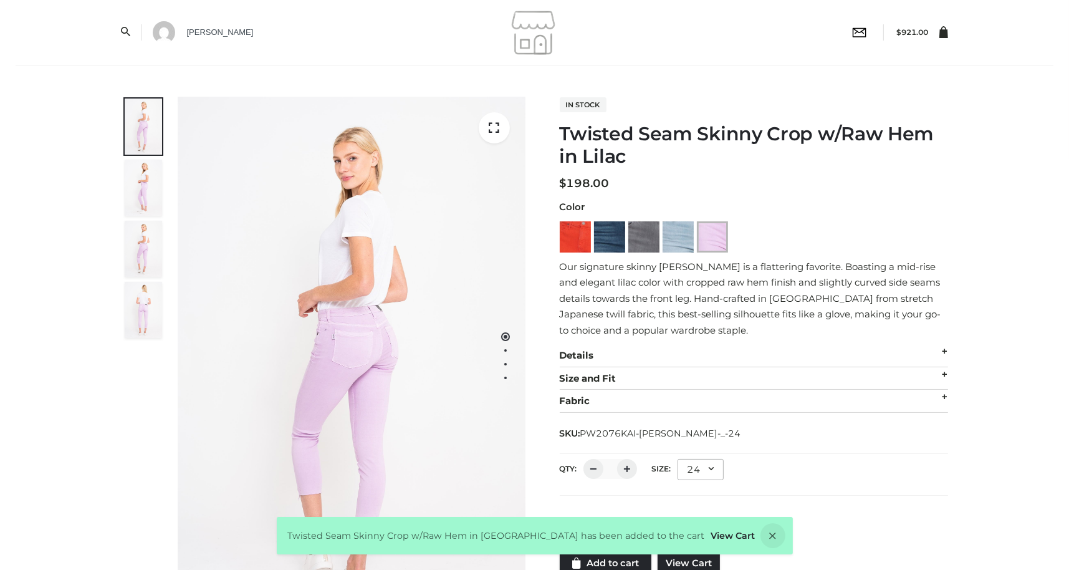
click at [936, 34] on link at bounding box center [938, 32] width 19 height 12
click at [943, 34] on icon at bounding box center [943, 32] width 9 height 12
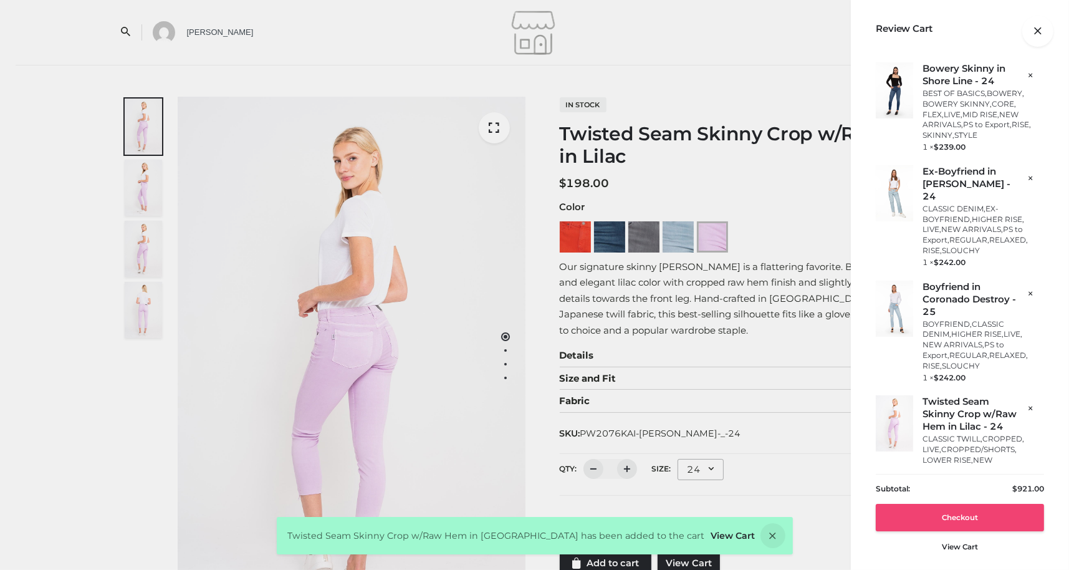
click at [933, 519] on link "Checkout" at bounding box center [960, 517] width 168 height 27
click at [945, 512] on link "Checkout" at bounding box center [960, 517] width 168 height 27
click at [948, 518] on link "Checkout" at bounding box center [960, 517] width 168 height 27
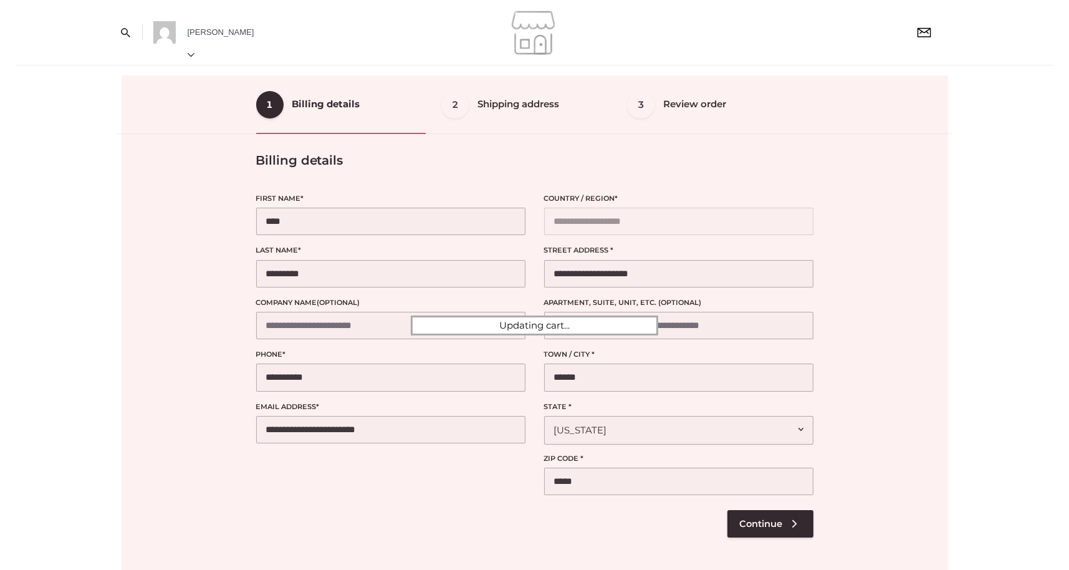
scroll to position [158, 0]
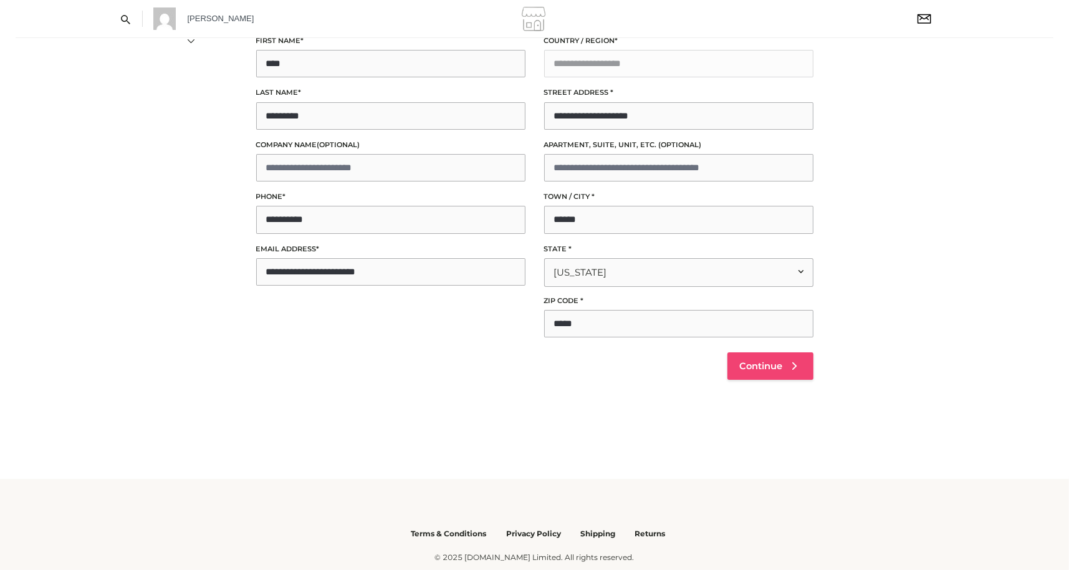
click at [783, 369] on link "Continue" at bounding box center [770, 365] width 86 height 27
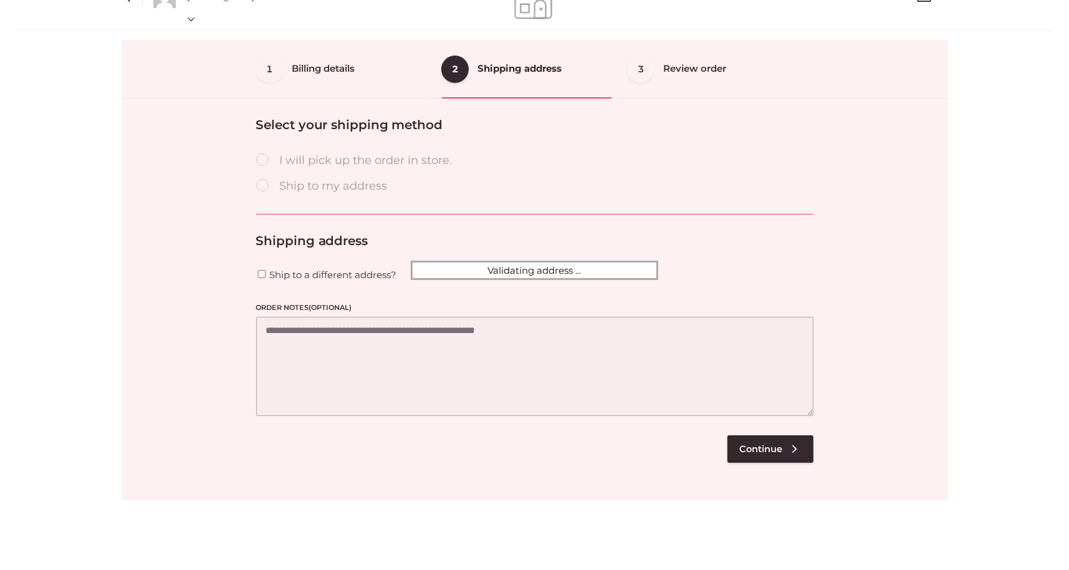
scroll to position [32, 0]
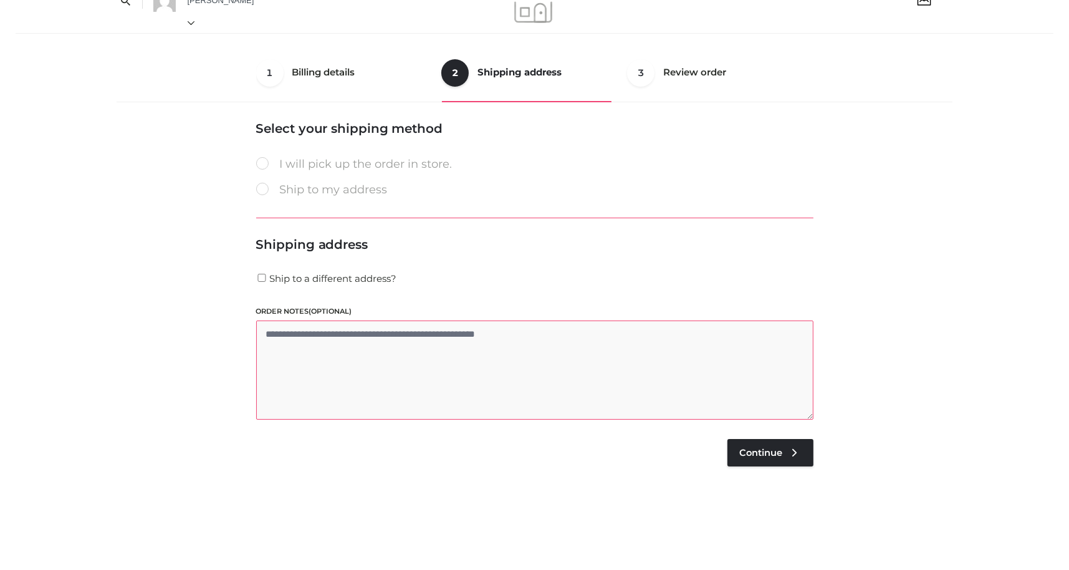
click at [778, 368] on textarea "Order notes (optional)" at bounding box center [534, 369] width 557 height 99
click at [794, 368] on textarea "Order notes (optional)" at bounding box center [534, 369] width 557 height 99
click at [778, 365] on textarea "Order notes (optional)" at bounding box center [534, 369] width 557 height 99
click at [780, 453] on span "Continue" at bounding box center [761, 452] width 43 height 11
click at [792, 452] on td "$ 931.00" at bounding box center [765, 443] width 93 height 33
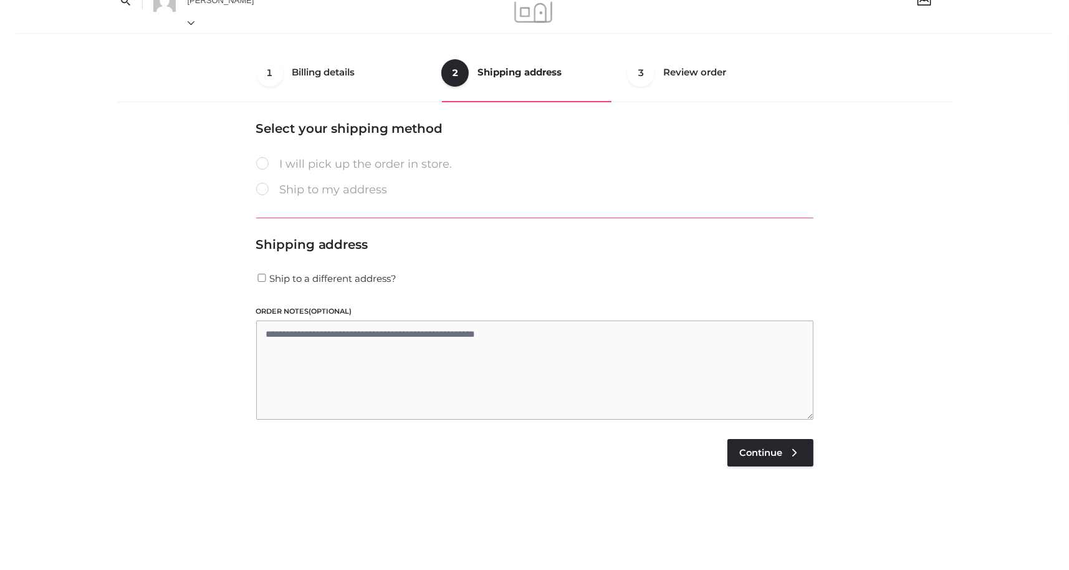
click at [791, 460] on td "$ 931.00" at bounding box center [765, 443] width 93 height 33
click at [805, 462] on div "Review your order Cart totals Product Name Product # Size Qty Subtotal Bowery S…" at bounding box center [534, 407] width 557 height 573
click at [869, 441] on div "**********" at bounding box center [534, 274] width 845 height 460
click at [763, 447] on bdi "$ 931.00" at bounding box center [761, 443] width 46 height 12
click at [779, 461] on div "Review your order Cart totals Product Name Product # Size Qty Subtotal Bowery S…" at bounding box center [534, 407] width 557 height 573
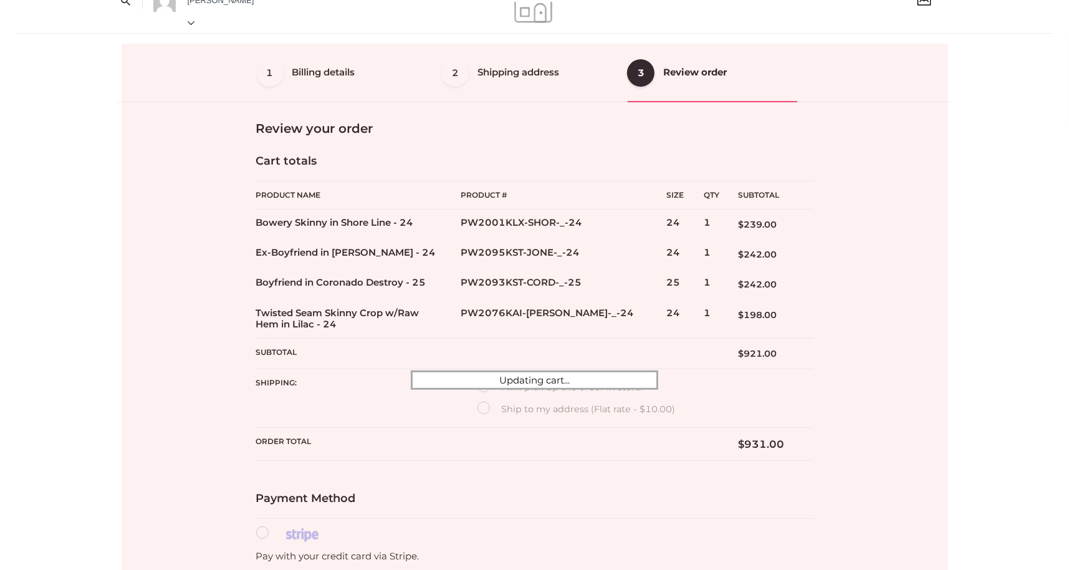
click at [781, 458] on div at bounding box center [535, 380] width 826 height 672
click at [755, 453] on div at bounding box center [535, 380] width 826 height 672
click at [257, 167] on div at bounding box center [535, 380] width 826 height 672
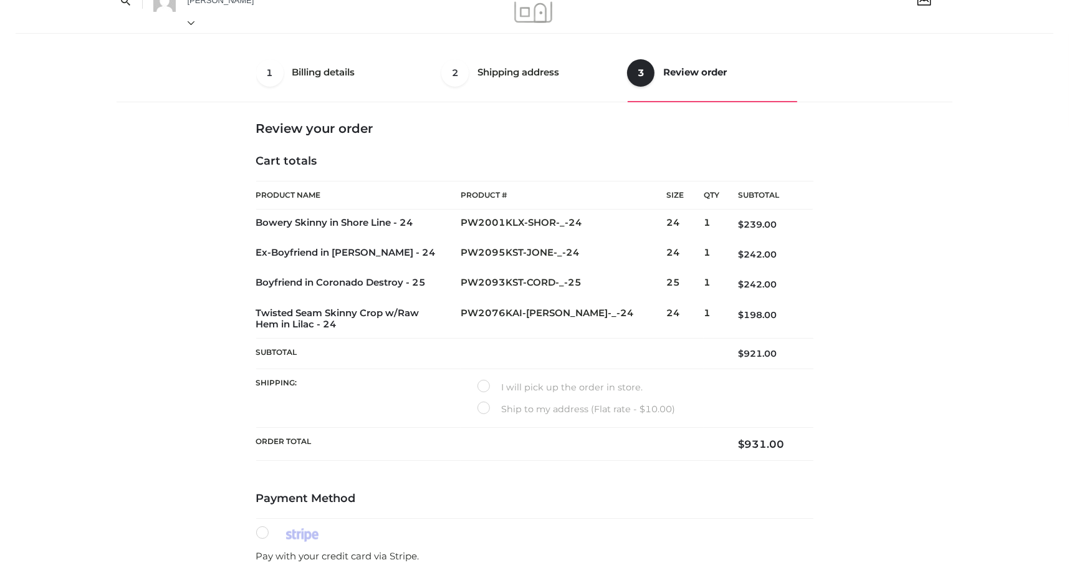
click at [791, 451] on td "$ 931.00" at bounding box center [765, 443] width 93 height 33
click at [759, 449] on bdi "$ 931.00" at bounding box center [761, 443] width 46 height 12
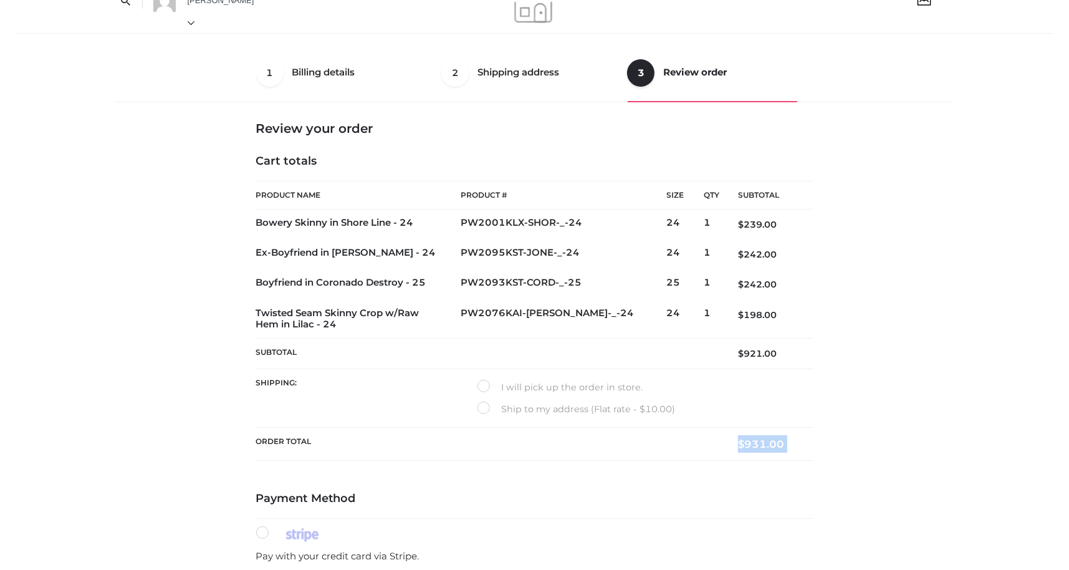
click at [759, 449] on bdi "$ 931.00" at bounding box center [761, 443] width 46 height 12
